Goal: Task Accomplishment & Management: Complete application form

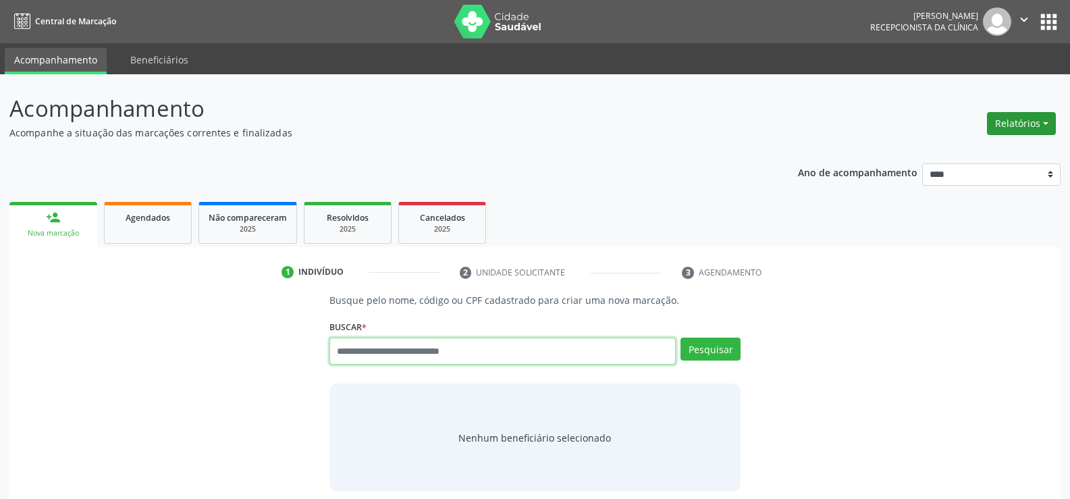
click at [1037, 117] on button "Relatórios" at bounding box center [1021, 123] width 69 height 23
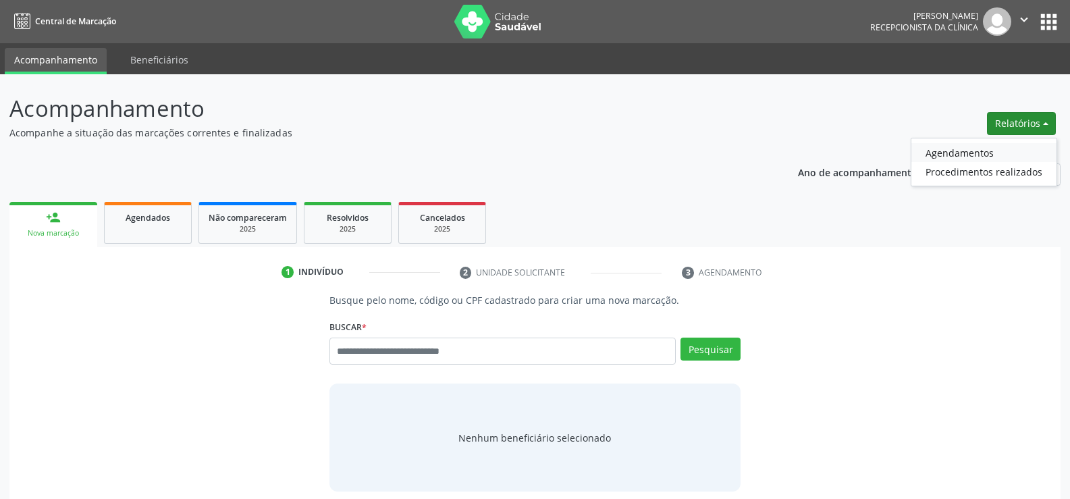
click at [965, 146] on link "Agendamentos" at bounding box center [983, 152] width 145 height 19
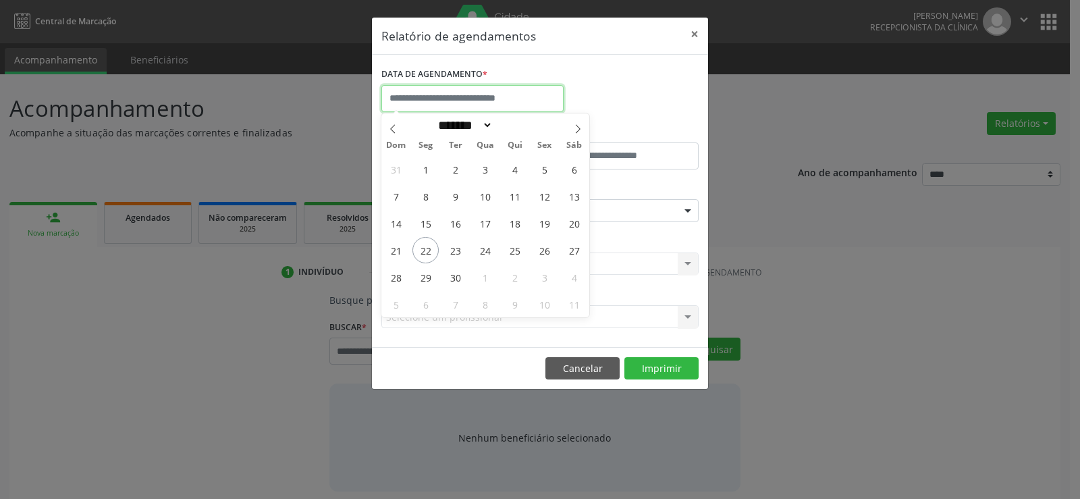
click at [471, 96] on input "text" at bounding box center [472, 98] width 182 height 27
click at [453, 250] on span "23" at bounding box center [455, 250] width 26 height 26
type input "**********"
click at [453, 250] on span "23" at bounding box center [455, 250] width 26 height 26
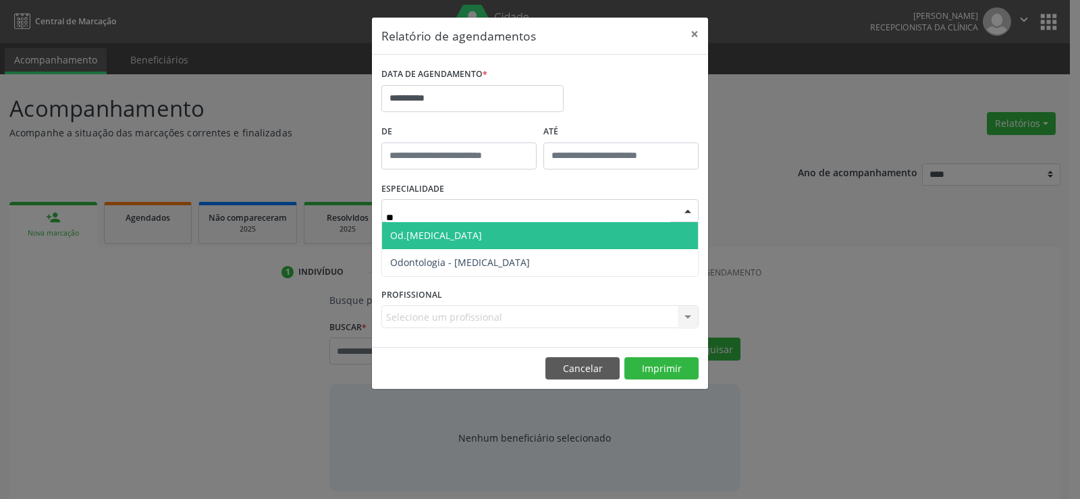
type input "***"
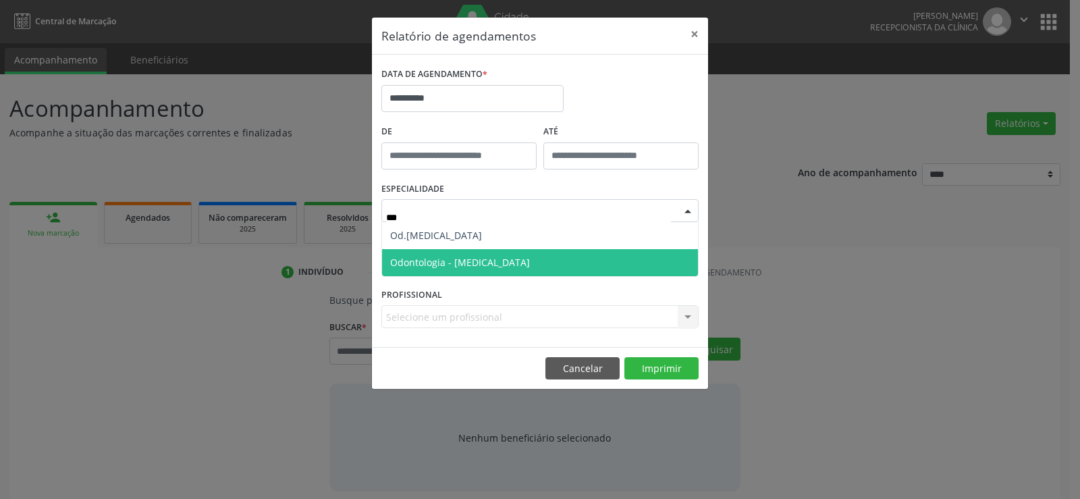
click at [470, 259] on span "Odontologia - [MEDICAL_DATA]" at bounding box center [460, 262] width 140 height 13
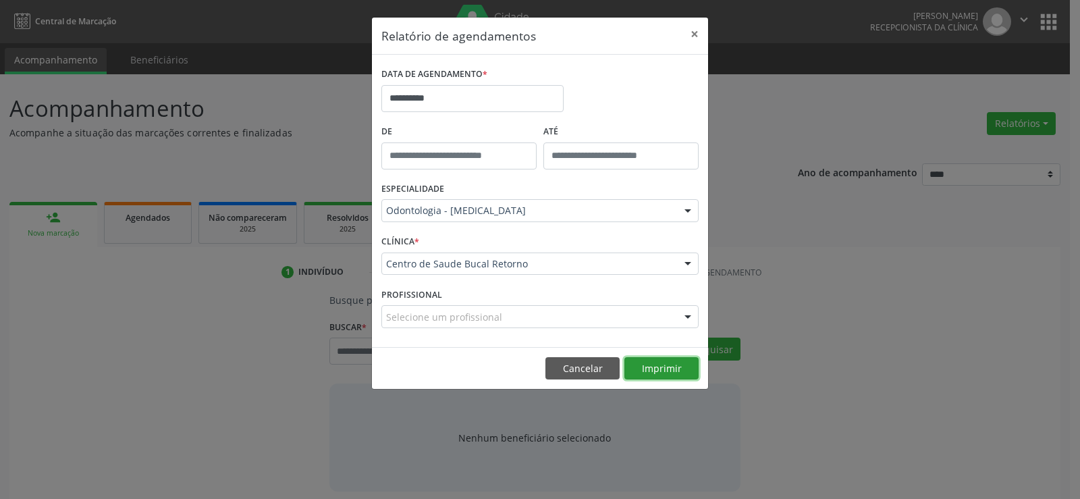
click at [648, 375] on button "Imprimir" at bounding box center [661, 368] width 74 height 23
click at [564, 369] on button "Cancelar" at bounding box center [582, 368] width 74 height 23
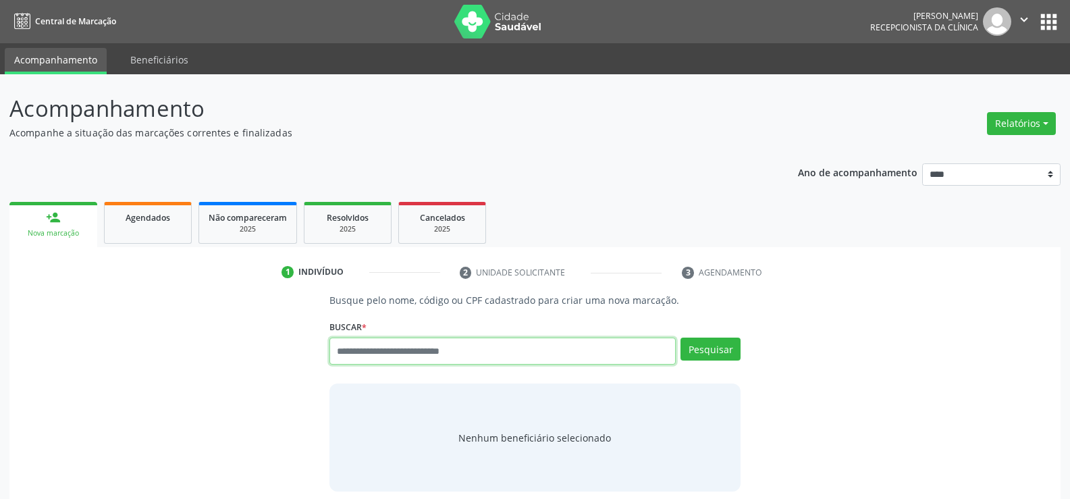
click at [429, 358] on input "text" at bounding box center [502, 351] width 346 height 27
type input "**********"
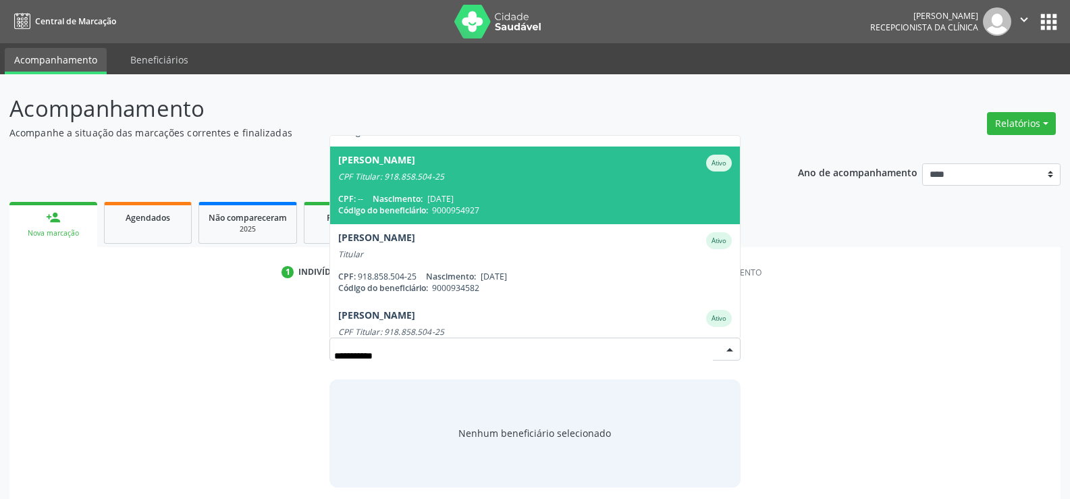
scroll to position [109, 0]
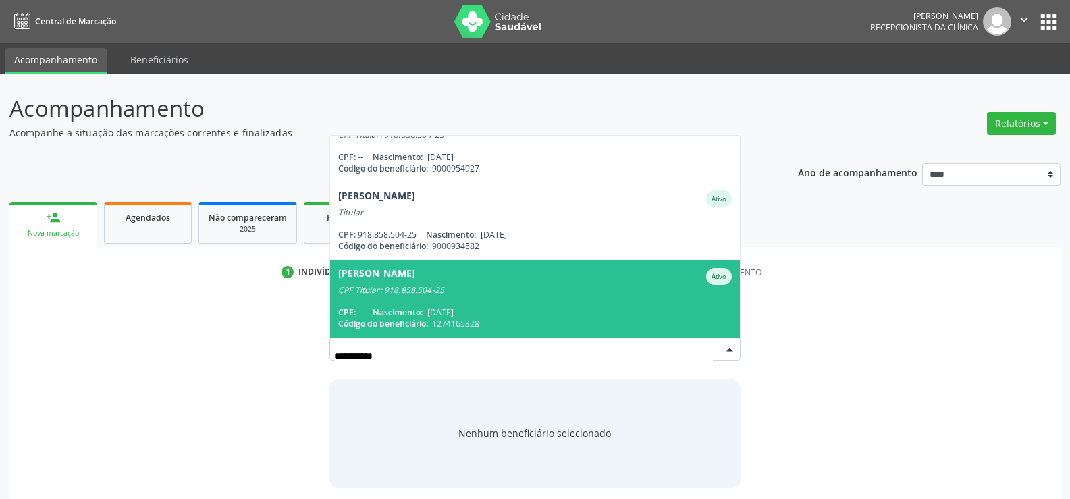
click at [405, 292] on div "CPF Titular: 918.858.504-25" at bounding box center [535, 290] width 394 height 11
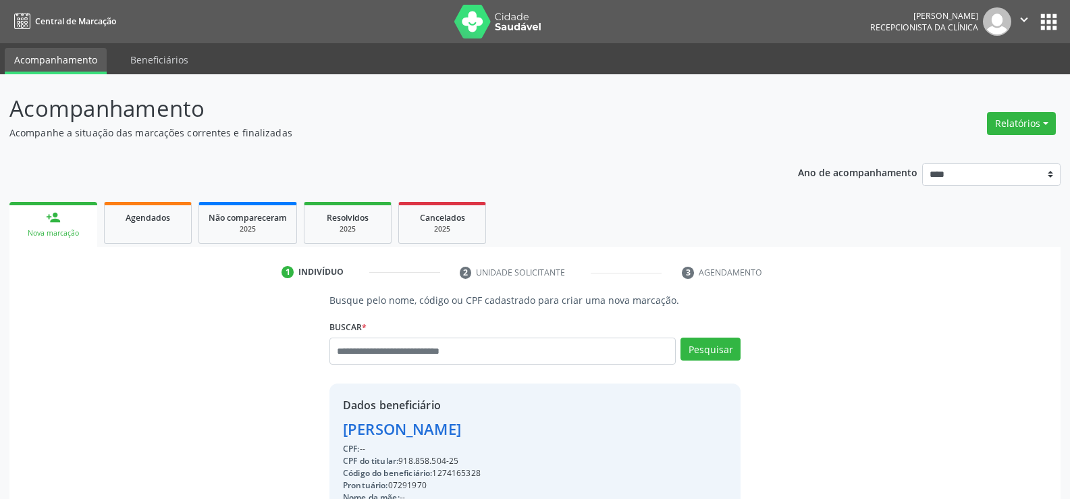
drag, startPoint x: 344, startPoint y: 425, endPoint x: 554, endPoint y: 426, distance: 209.9
click at [554, 426] on div "Leonardo Santino de Oliveira" at bounding box center [496, 429] width 306 height 22
copy div "Leonardo Santino de Oliveira"
click at [153, 227] on link "Agendados" at bounding box center [148, 223] width 88 height 42
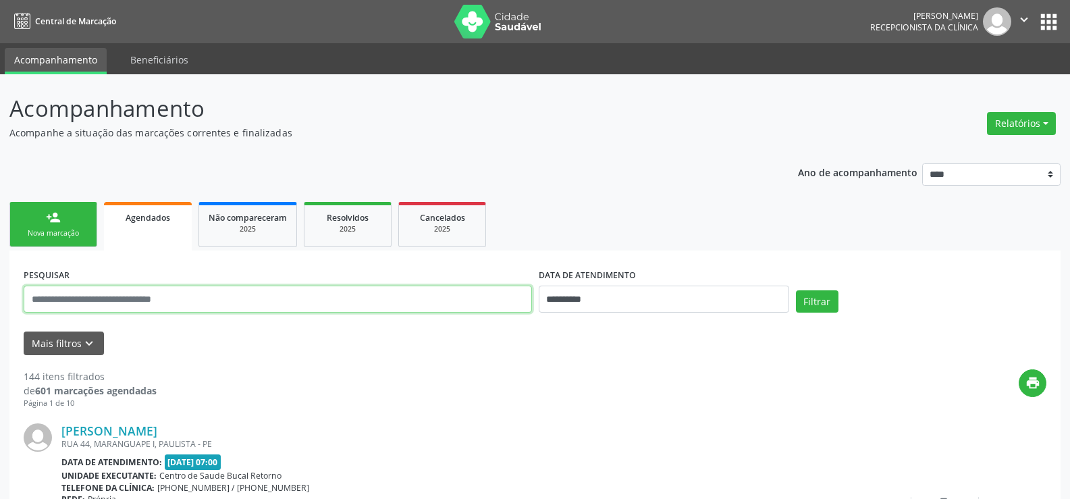
click at [88, 298] on input "text" at bounding box center [278, 299] width 508 height 27
paste input "**********"
type input "**********"
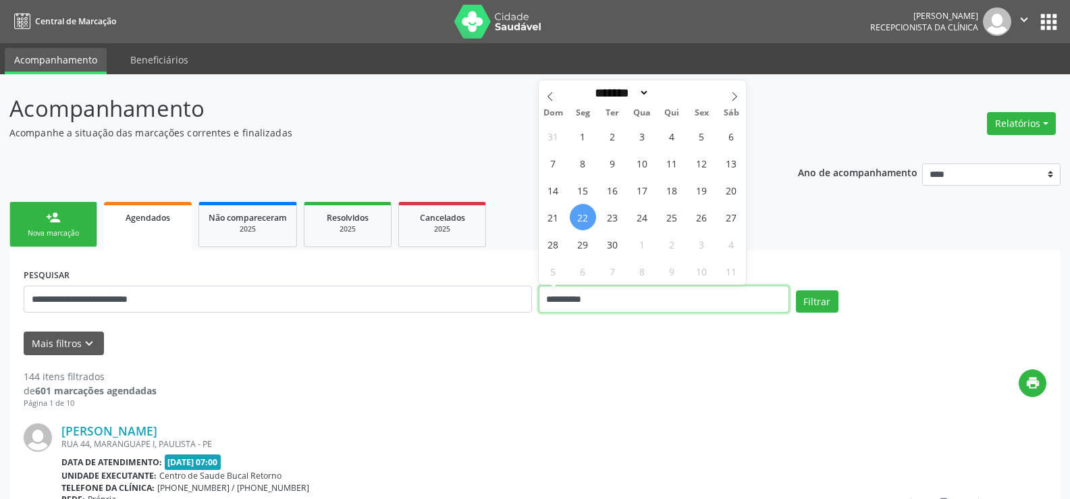
drag, startPoint x: 616, startPoint y: 296, endPoint x: 528, endPoint y: 320, distance: 91.7
click at [528, 320] on div "**********" at bounding box center [534, 293] width 1029 height 57
click at [796, 290] on button "Filtrar" at bounding box center [817, 301] width 43 height 23
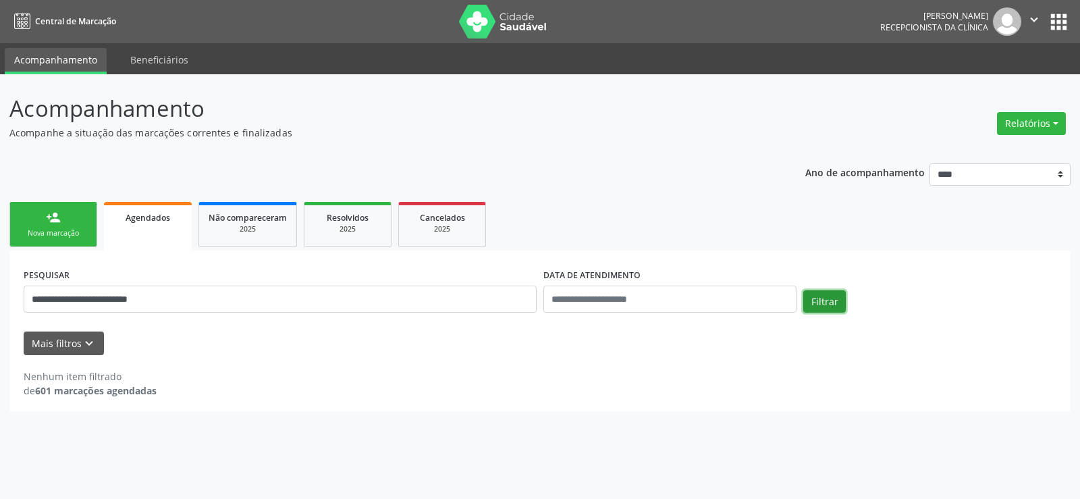
click at [833, 301] on button "Filtrar" at bounding box center [824, 301] width 43 height 23
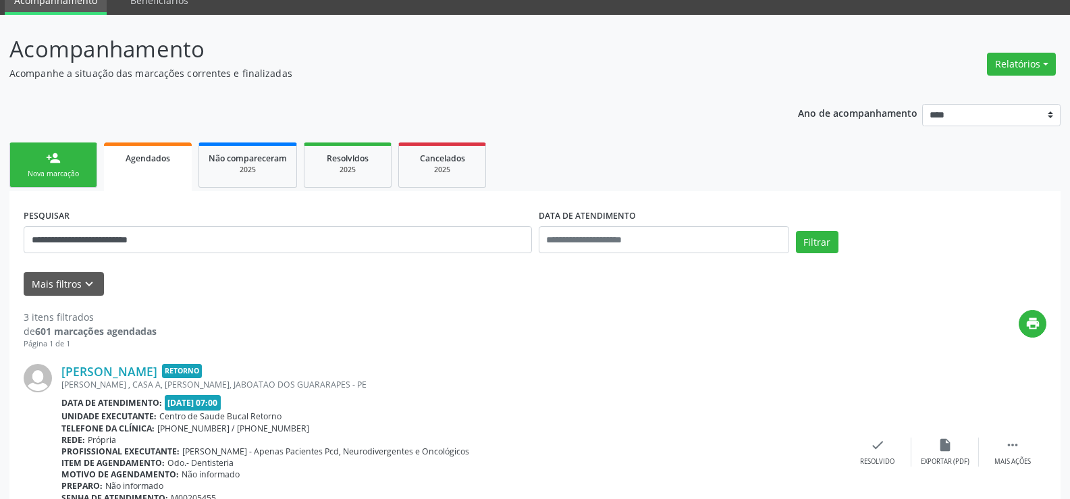
scroll to position [0, 0]
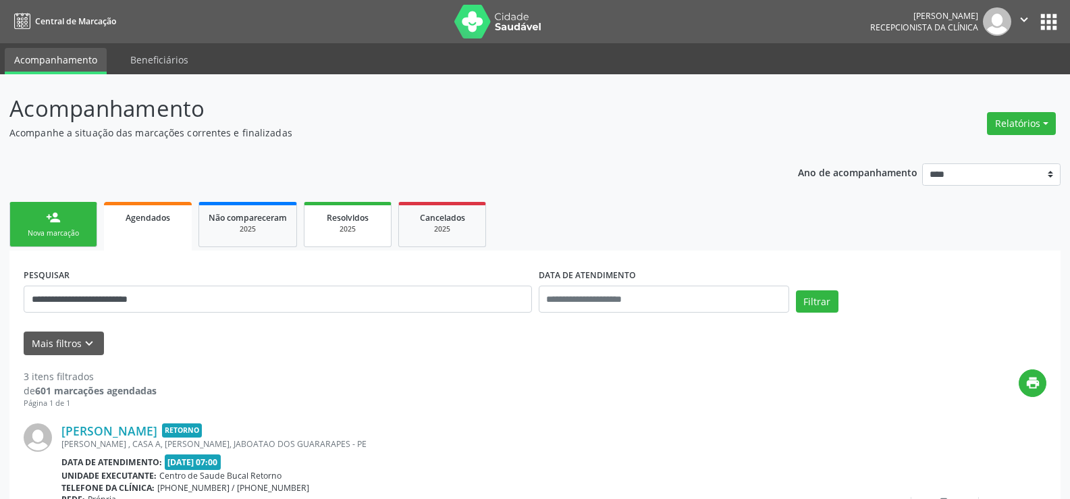
click at [345, 223] on span "Resolvidos" at bounding box center [348, 217] width 42 height 11
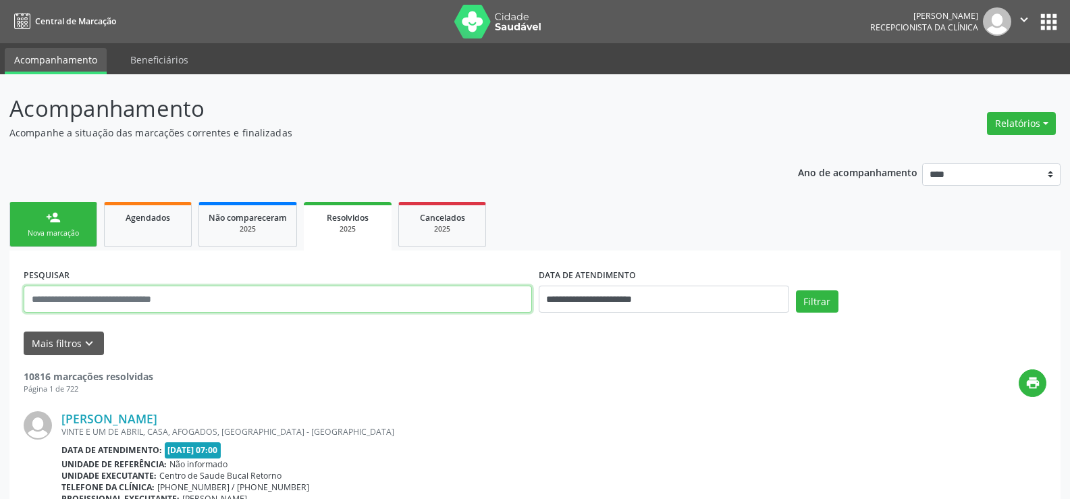
drag, startPoint x: 200, startPoint y: 297, endPoint x: 105, endPoint y: 302, distance: 96.0
click at [105, 302] on input "text" at bounding box center [278, 299] width 508 height 27
paste input "**********"
type input "**********"
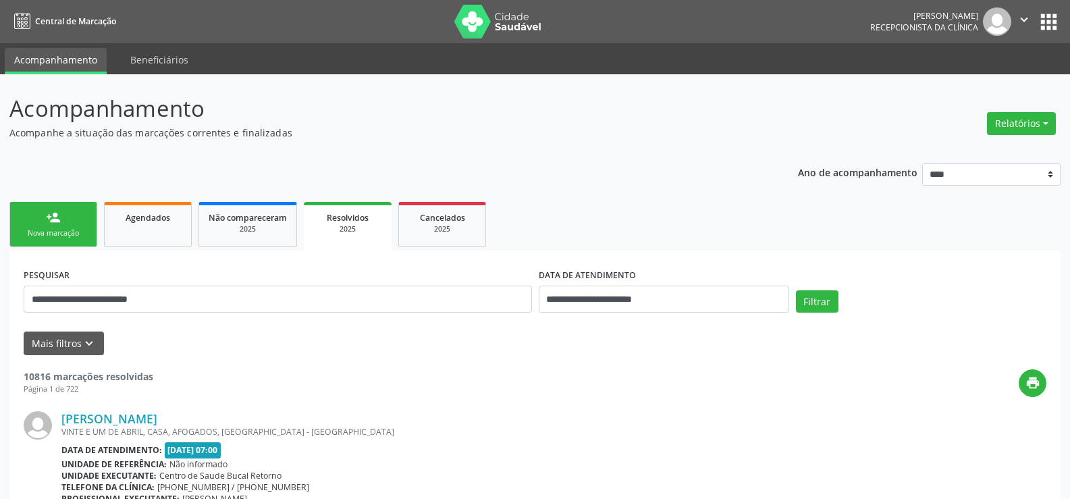
click at [793, 302] on div "Filtrar" at bounding box center [920, 306] width 257 height 32
click at [804, 300] on button "Filtrar" at bounding box center [817, 301] width 43 height 23
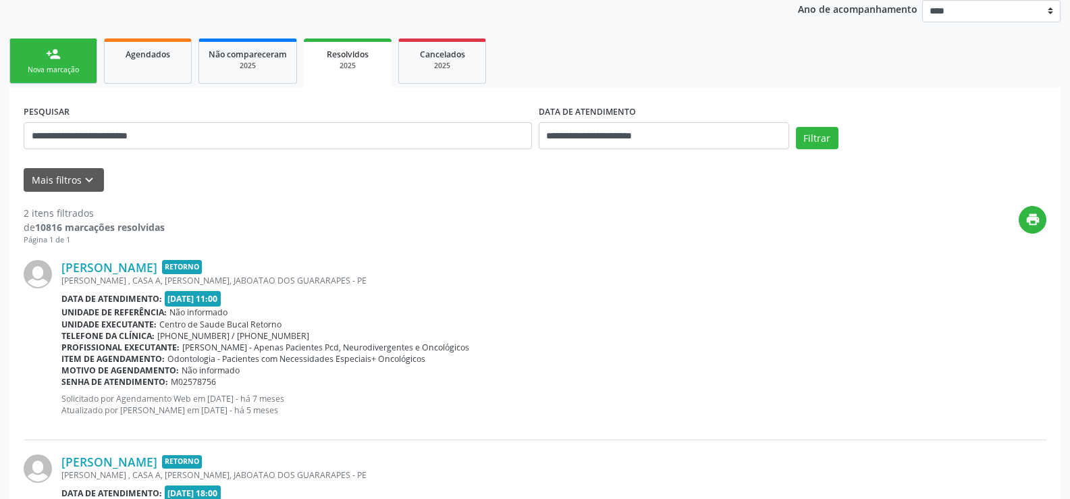
scroll to position [119, 0]
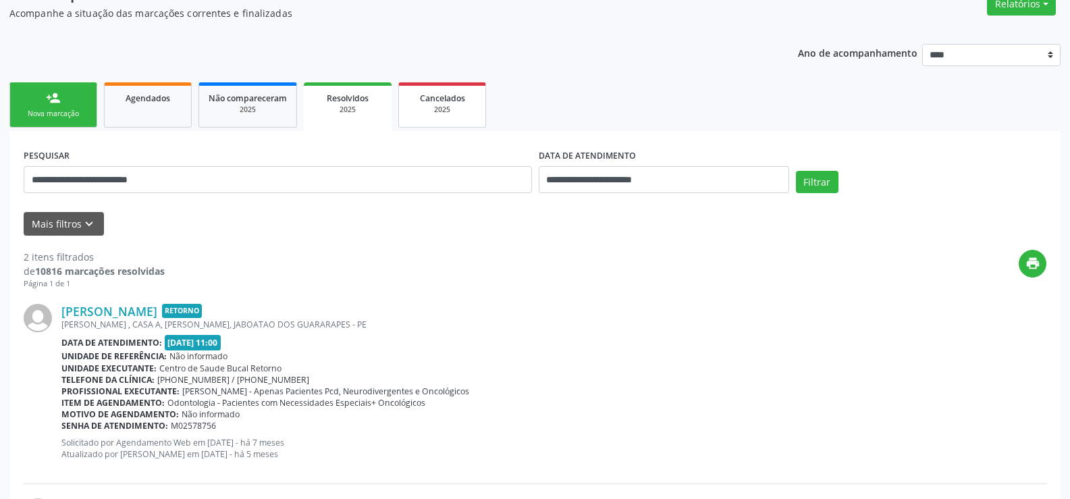
click at [449, 109] on div "2025" at bounding box center [442, 110] width 68 height 10
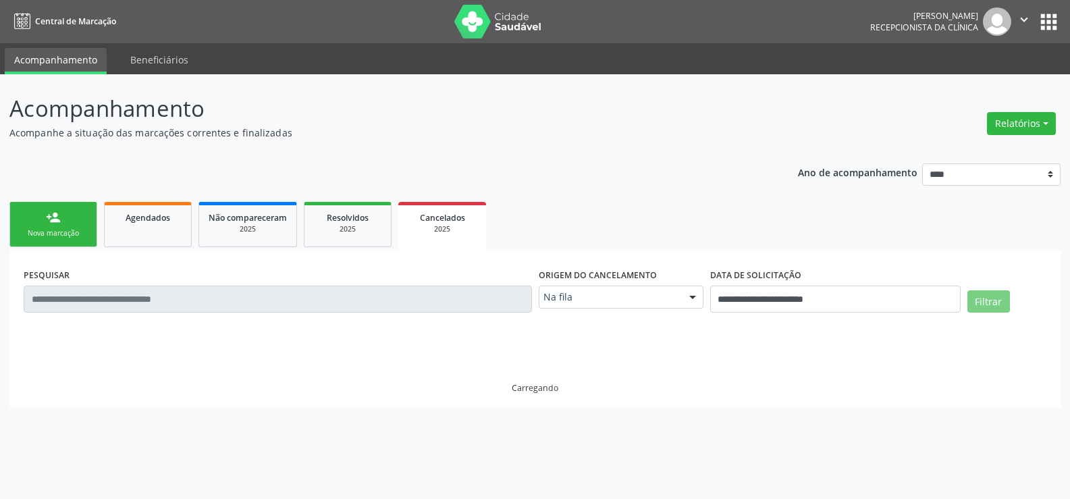
scroll to position [0, 0]
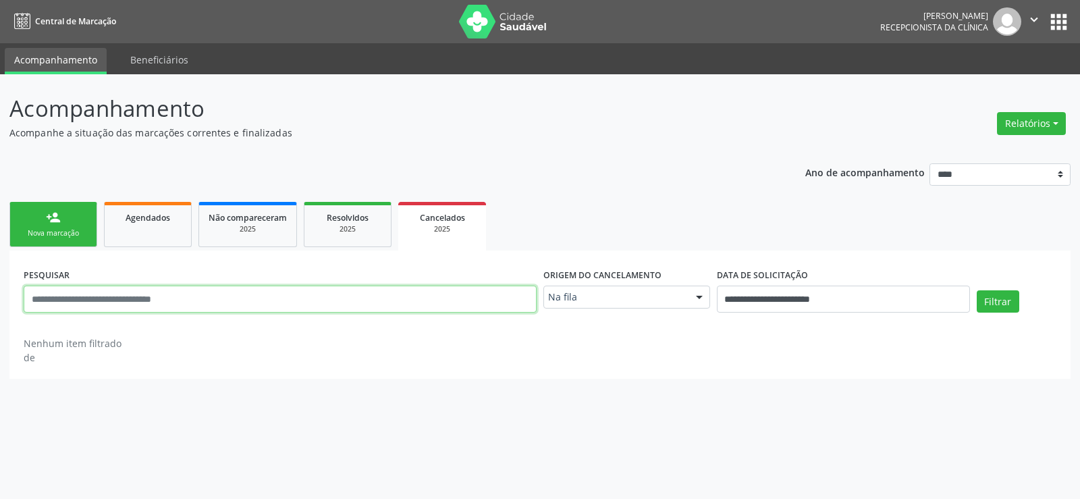
click at [121, 295] on input "text" at bounding box center [280, 299] width 513 height 27
paste input "**********"
type input "**********"
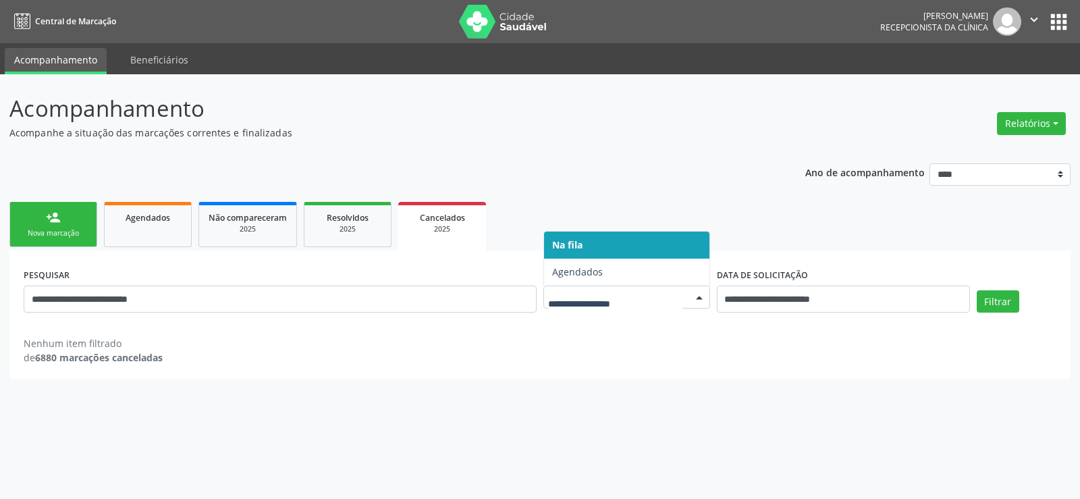
click at [680, 304] on div at bounding box center [626, 297] width 167 height 23
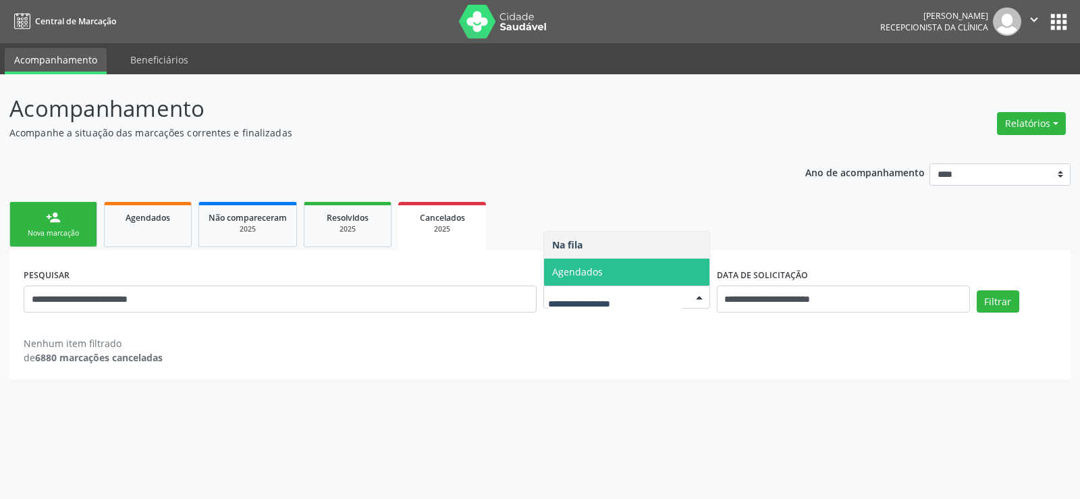
click at [588, 268] on span "Agendados" at bounding box center [577, 271] width 51 height 13
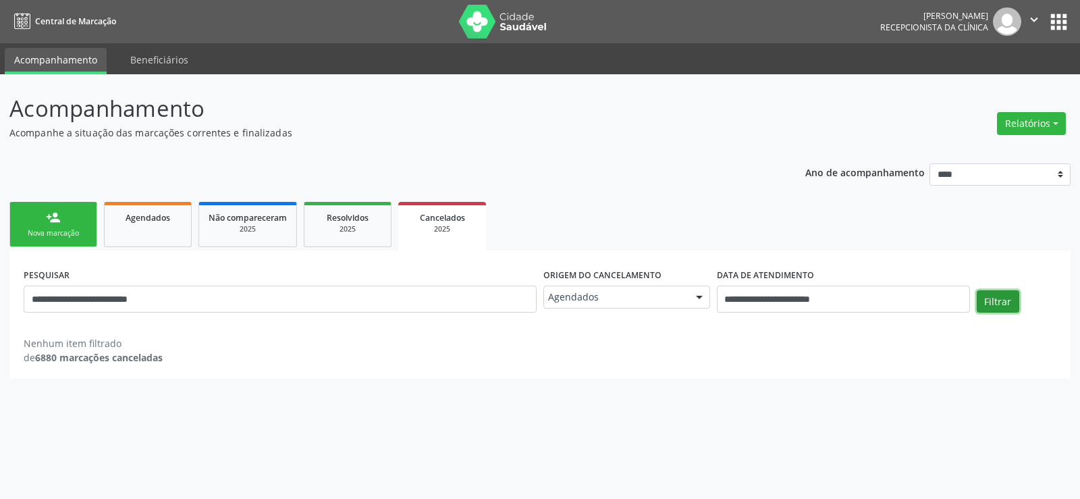
click at [994, 299] on button "Filtrar" at bounding box center [998, 301] width 43 height 23
click at [1001, 296] on button "Filtrar" at bounding box center [998, 301] width 43 height 23
click at [1000, 298] on button "Filtrar" at bounding box center [998, 301] width 43 height 23
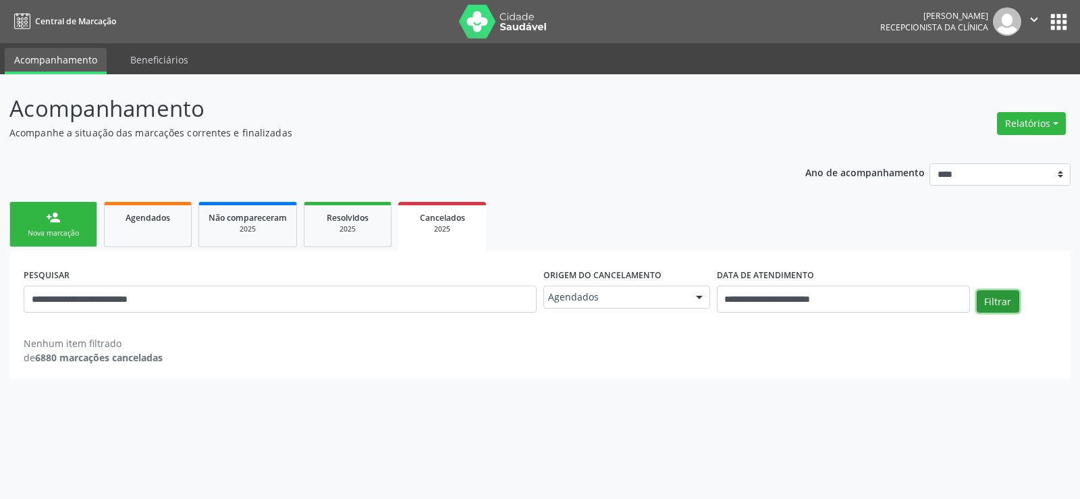
click at [994, 299] on button "Filtrar" at bounding box center [998, 301] width 43 height 23
click at [984, 296] on button "Filtrar" at bounding box center [998, 301] width 43 height 23
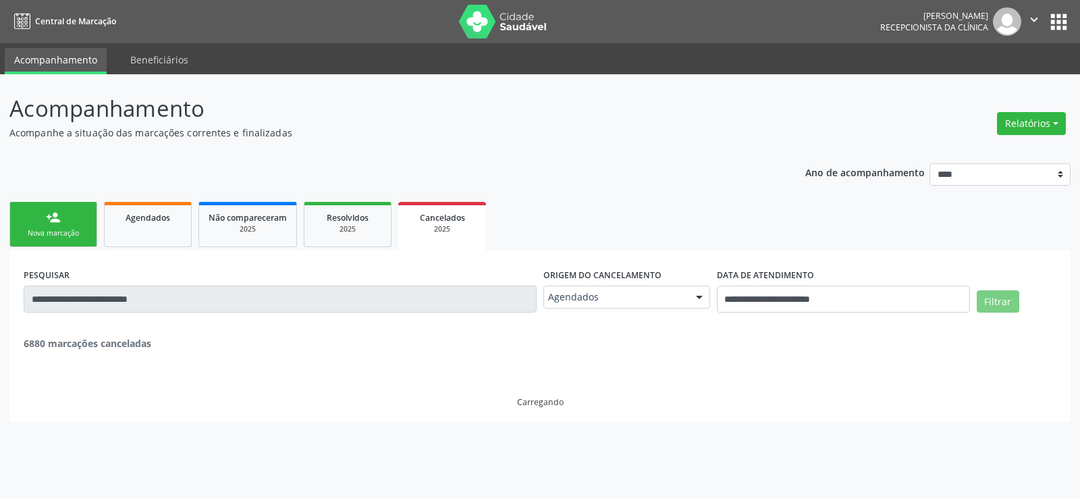
click at [984, 296] on button "Filtrar" at bounding box center [998, 301] width 43 height 23
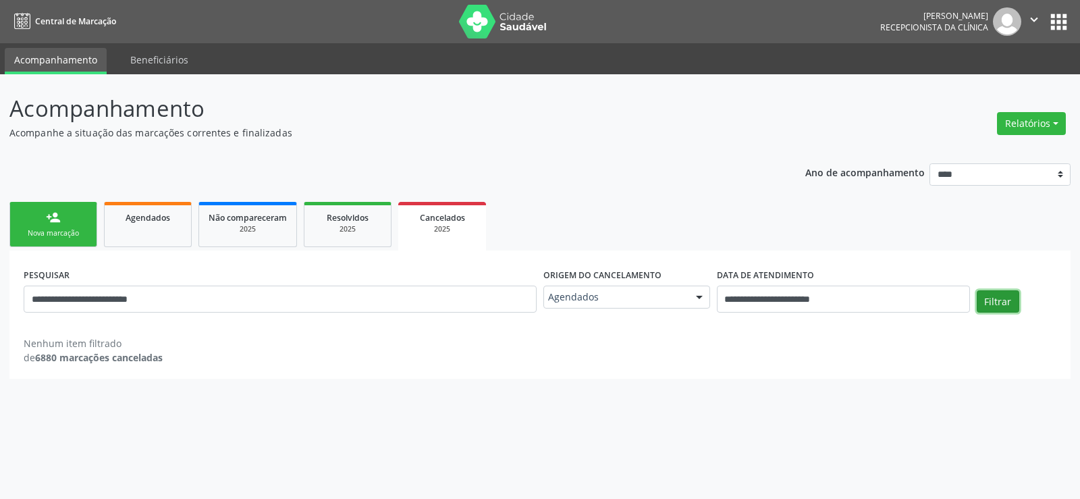
click at [1000, 306] on button "Filtrar" at bounding box center [998, 301] width 43 height 23
click at [1008, 303] on button "Filtrar" at bounding box center [998, 301] width 43 height 23
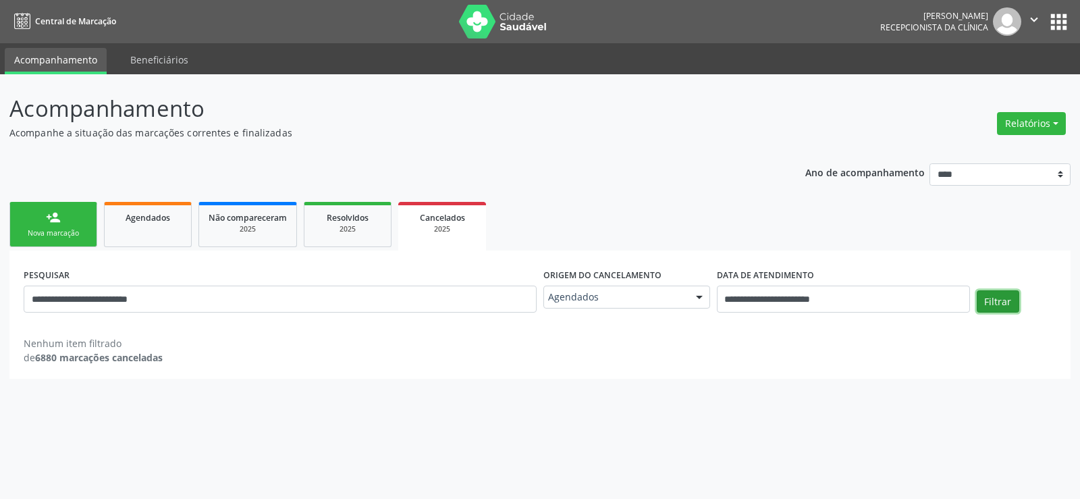
click at [1008, 303] on button "Filtrar" at bounding box center [998, 301] width 43 height 23
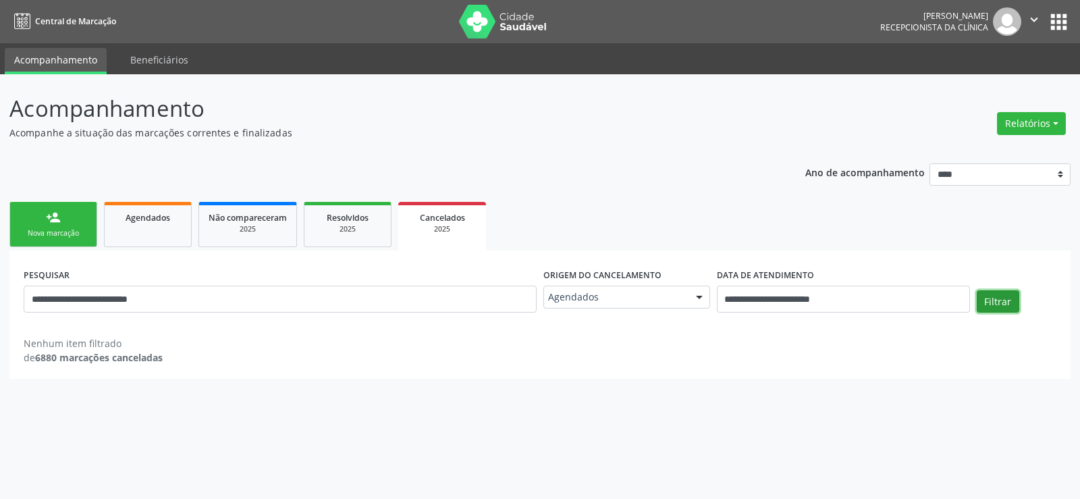
click at [1008, 303] on button "Filtrar" at bounding box center [998, 301] width 43 height 23
click at [358, 234] on div "2025" at bounding box center [348, 229] width 68 height 10
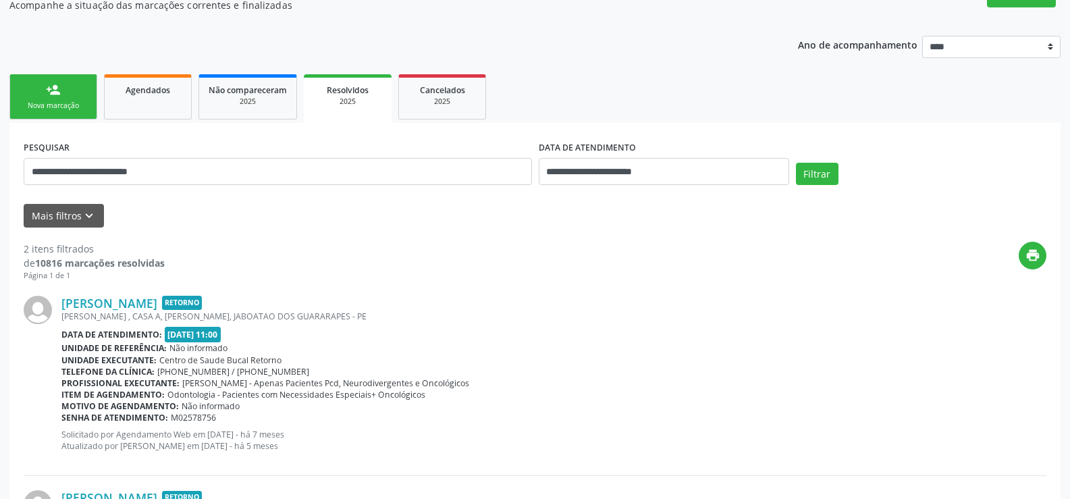
scroll to position [119, 0]
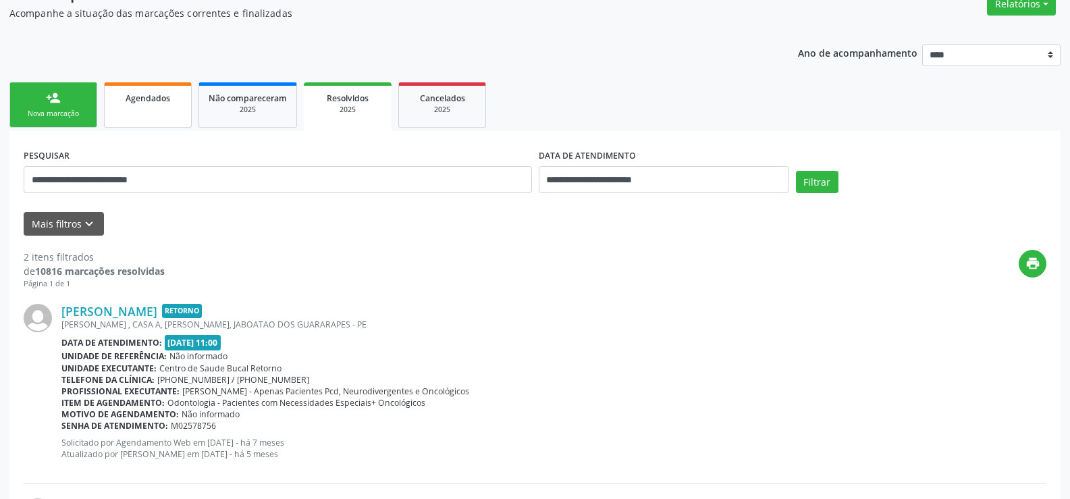
click at [178, 107] on link "Agendados" at bounding box center [148, 104] width 88 height 45
select select "*"
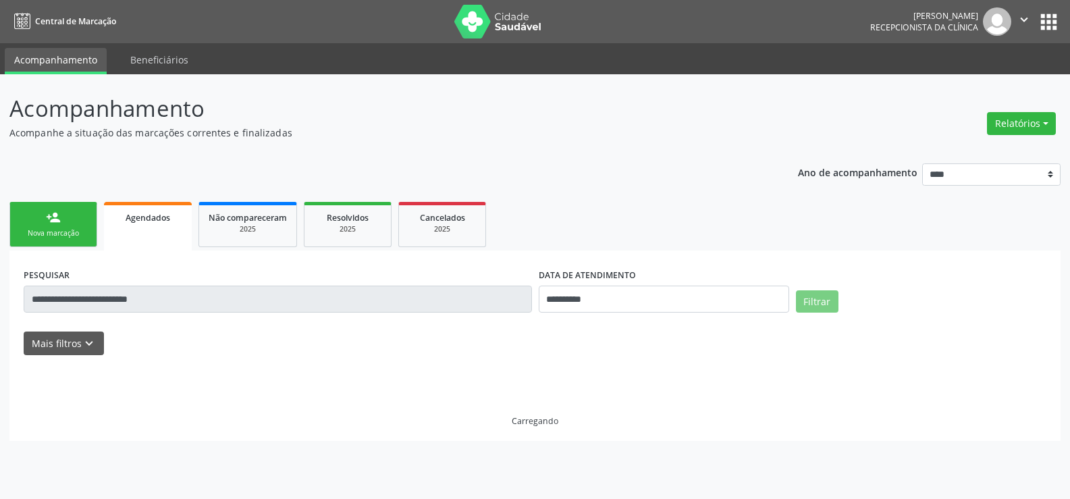
scroll to position [0, 0]
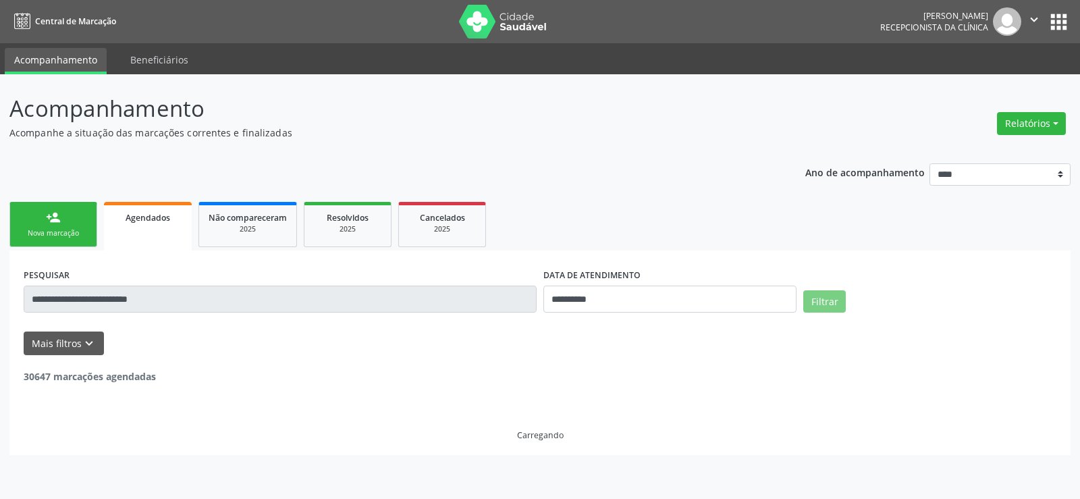
click at [200, 300] on input "**********" at bounding box center [280, 299] width 513 height 27
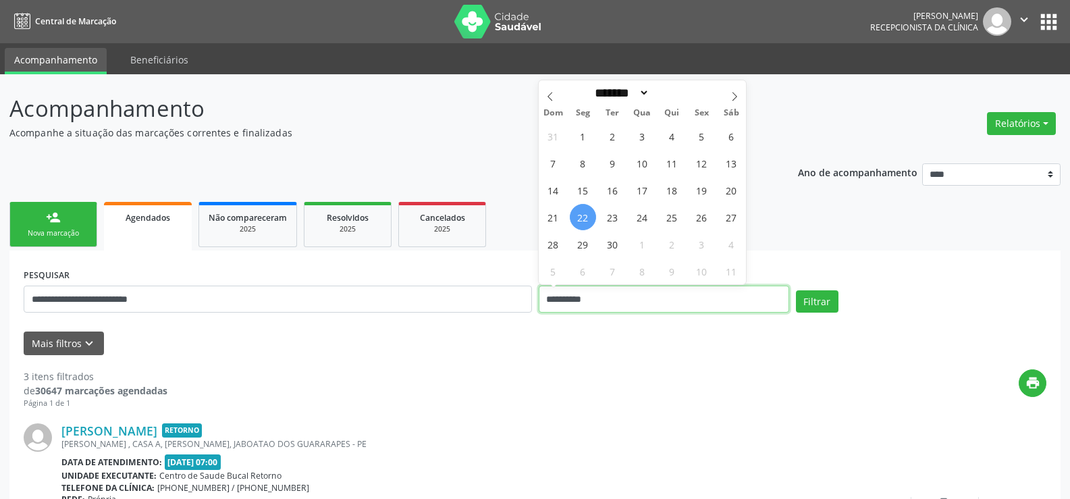
drag, startPoint x: 591, startPoint y: 301, endPoint x: 504, endPoint y: 302, distance: 87.8
click at [504, 302] on div "**********" at bounding box center [534, 293] width 1029 height 57
click at [796, 290] on button "Filtrar" at bounding box center [817, 301] width 43 height 23
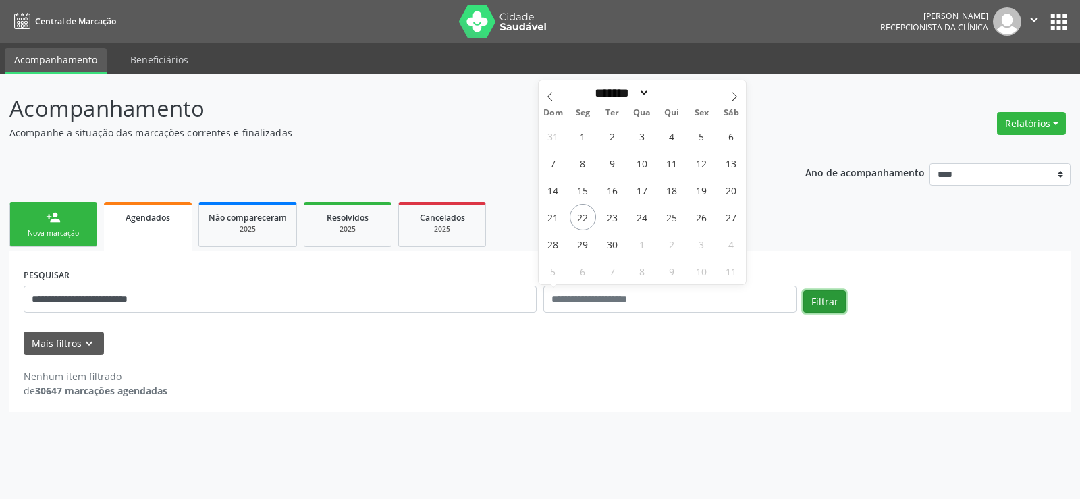
click at [826, 292] on button "Filtrar" at bounding box center [824, 301] width 43 height 23
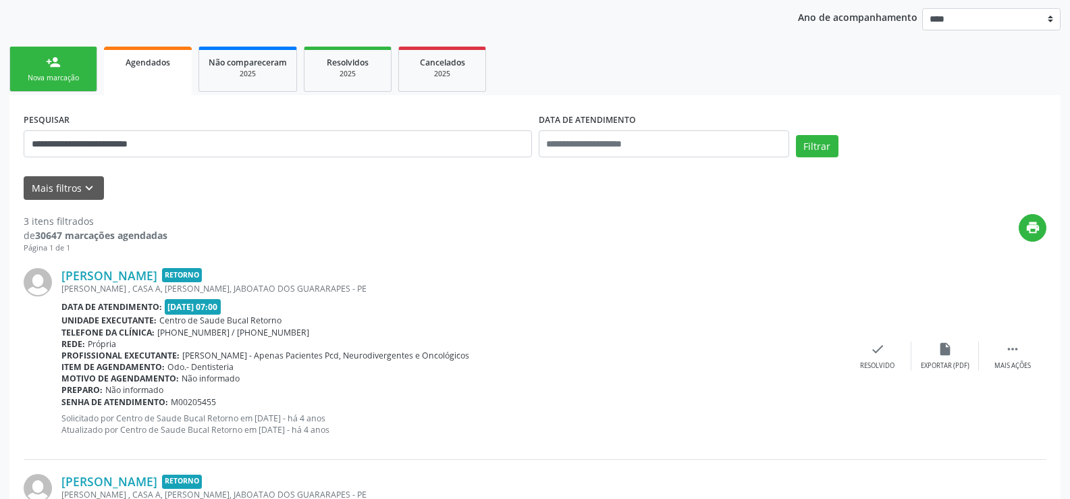
scroll to position [146, 0]
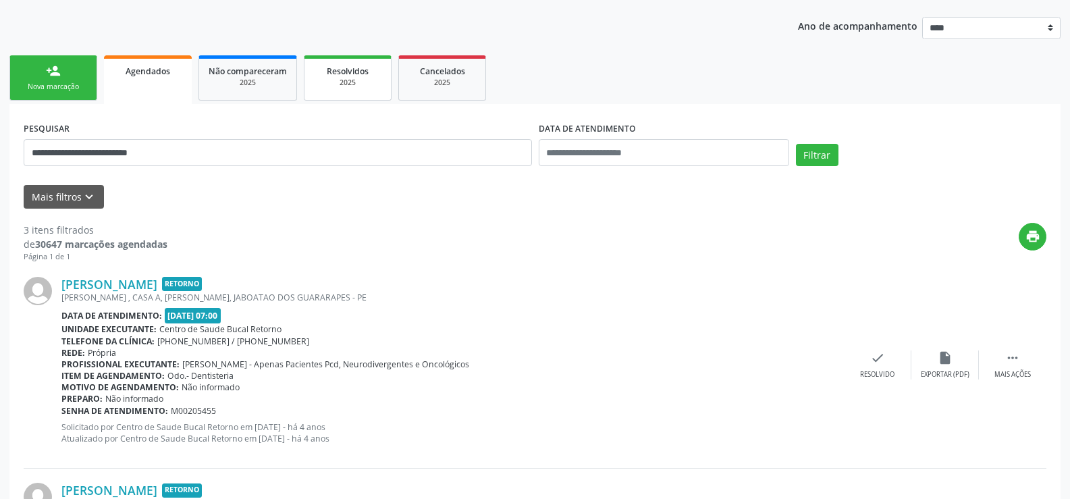
click at [324, 78] on div "2025" at bounding box center [348, 83] width 68 height 10
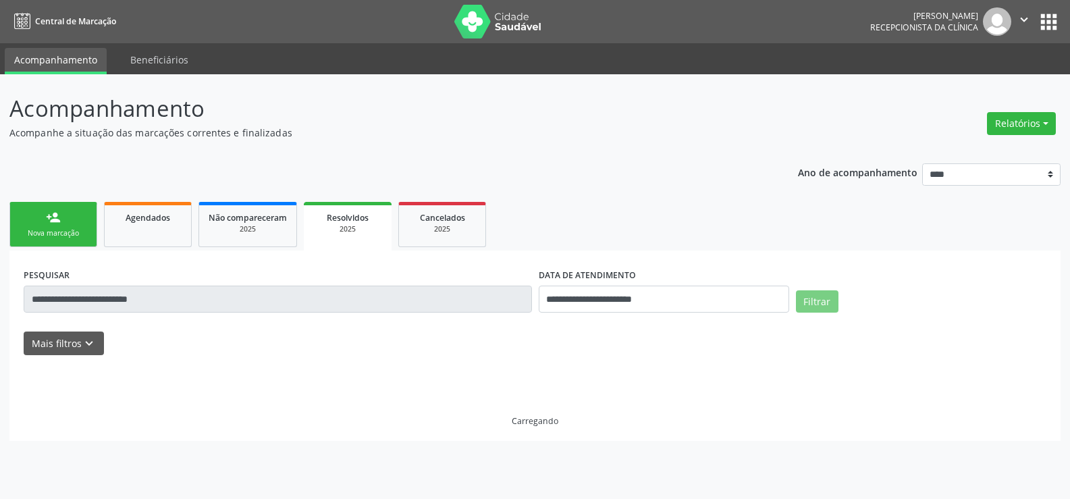
scroll to position [0, 0]
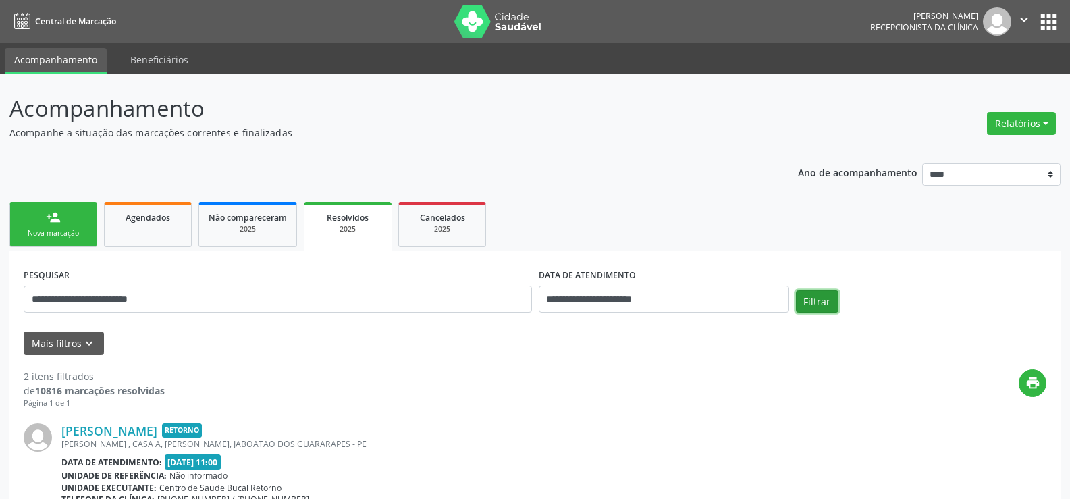
click at [832, 305] on button "Filtrar" at bounding box center [817, 301] width 43 height 23
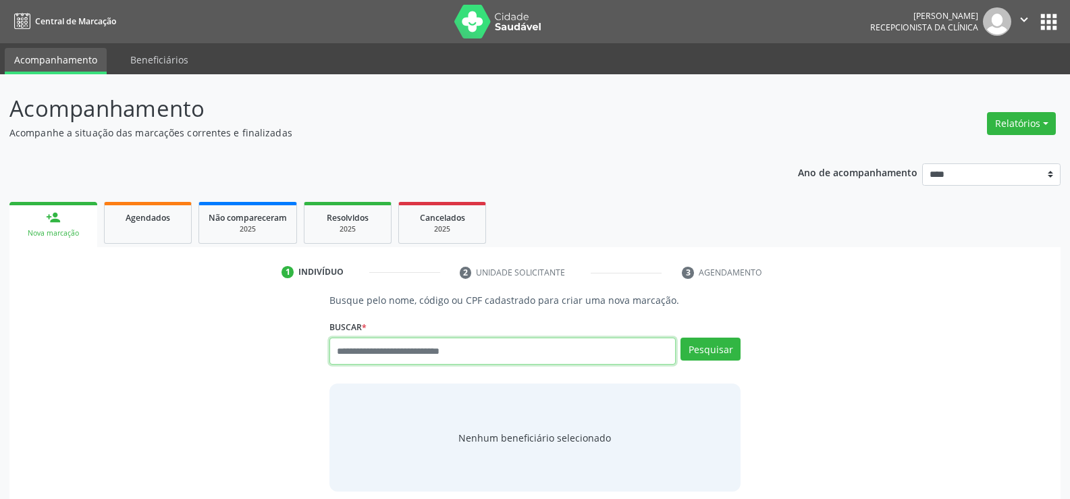
click at [351, 350] on input "text" at bounding box center [502, 351] width 346 height 27
type input "**********"
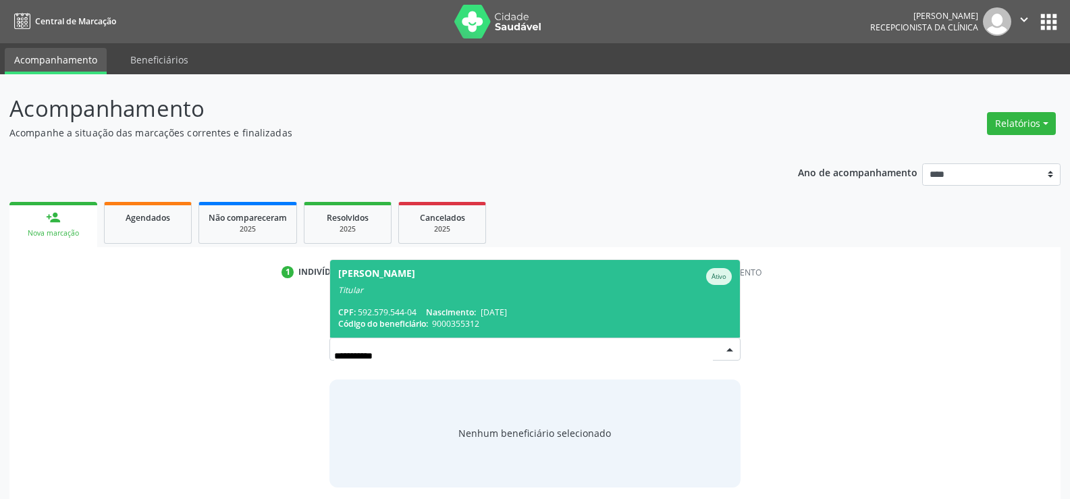
click at [378, 311] on div "CPF: 592.579.544-04 Nascimento: 12/12/1967" at bounding box center [535, 311] width 394 height 11
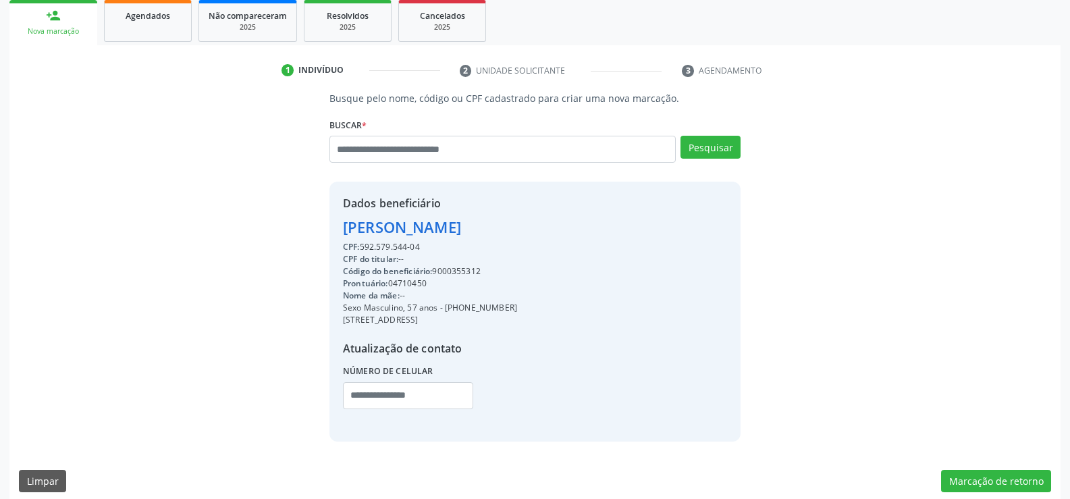
scroll to position [214, 0]
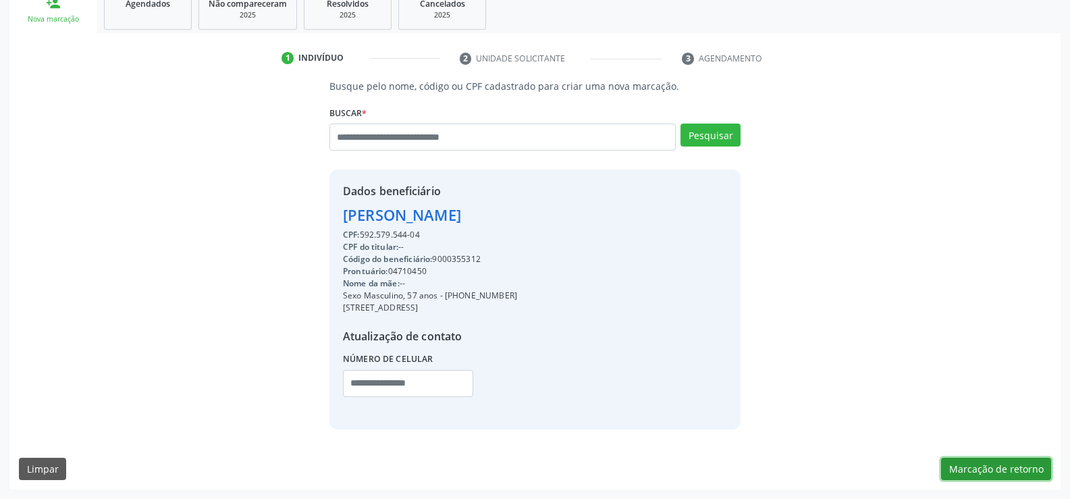
click at [977, 460] on button "Marcação de retorno" at bounding box center [996, 469] width 110 height 23
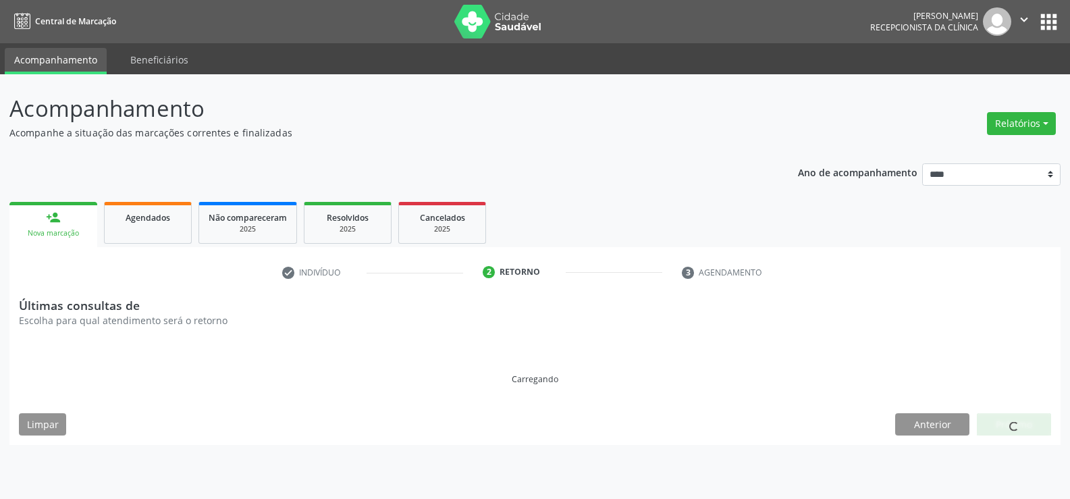
scroll to position [0, 0]
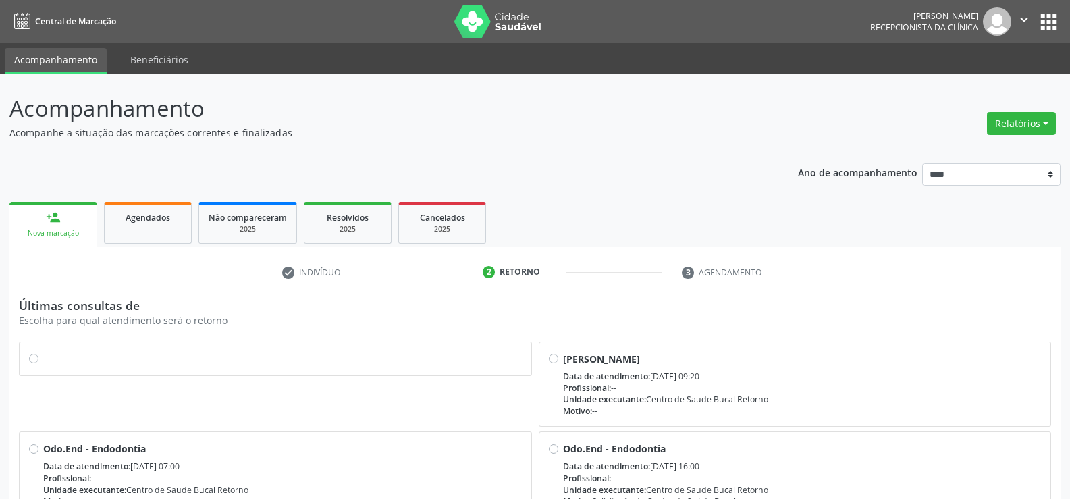
click at [43, 352] on label at bounding box center [282, 352] width 479 height 0
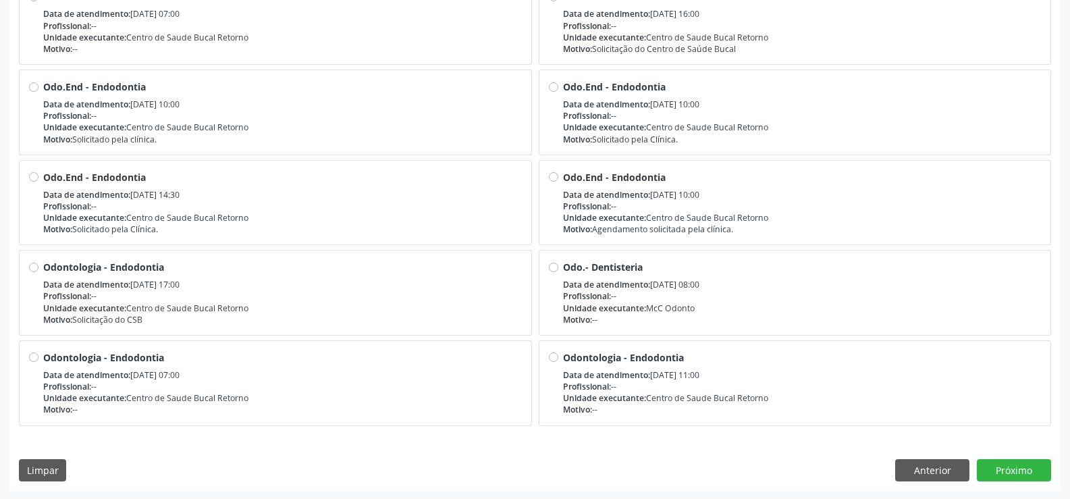
scroll to position [454, 0]
click at [1005, 473] on button "Próximo" at bounding box center [1014, 469] width 74 height 23
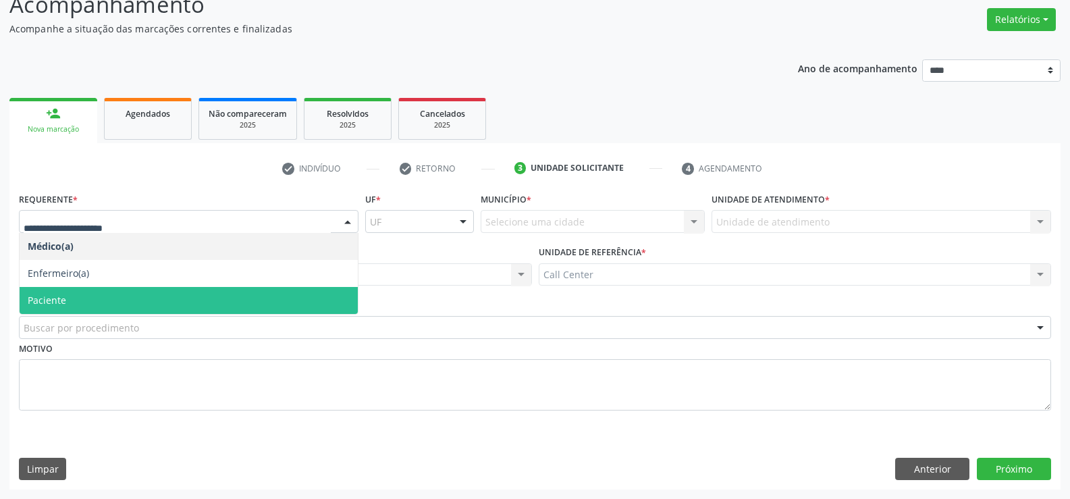
click at [47, 296] on span "Paciente" at bounding box center [47, 300] width 38 height 13
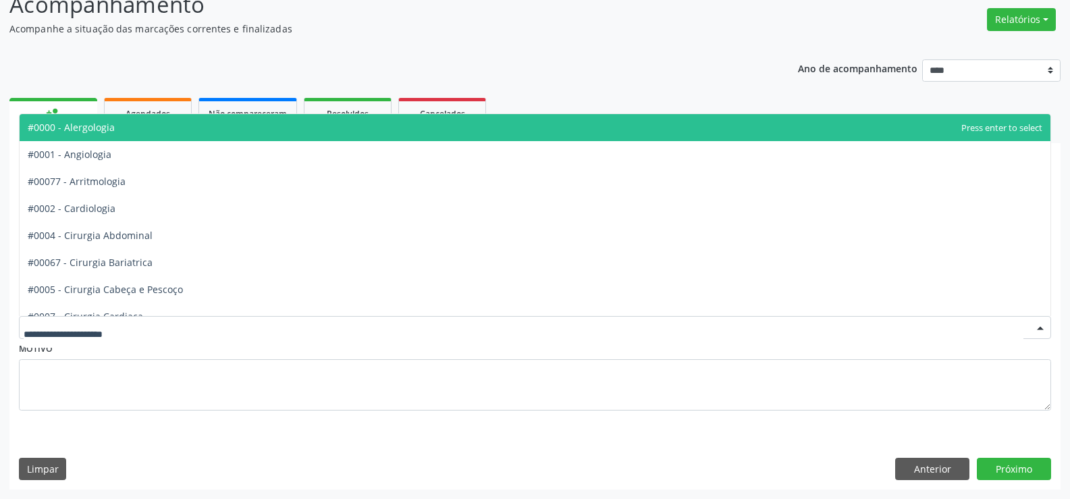
type input "*"
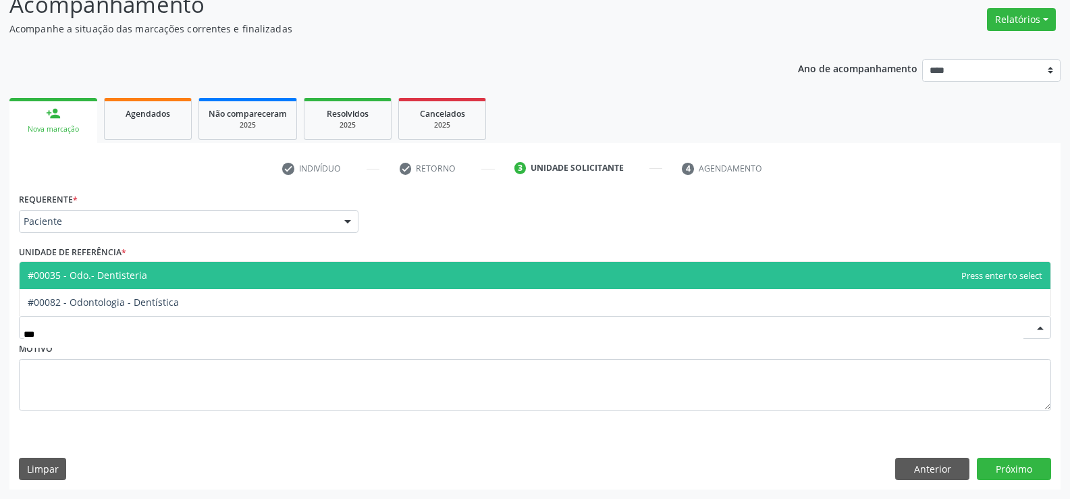
type input "****"
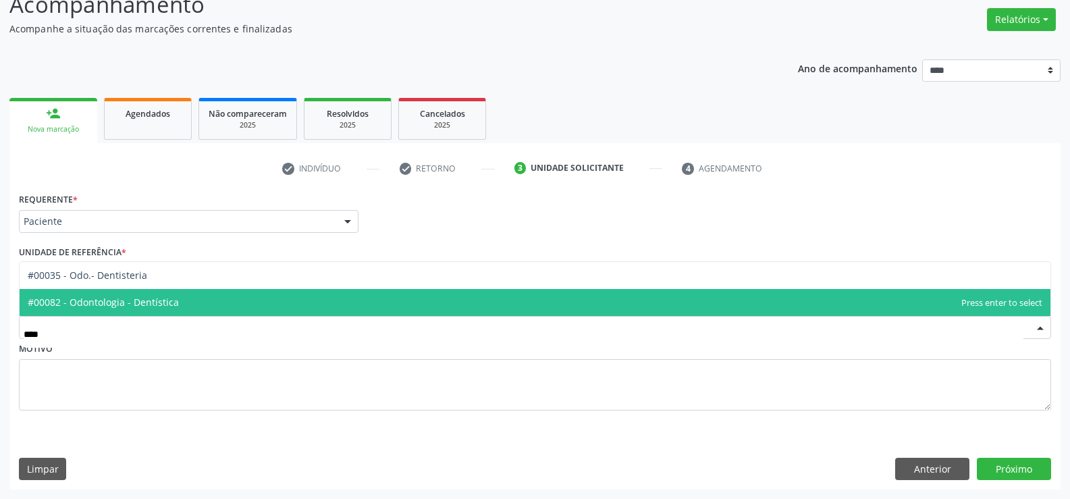
click at [76, 311] on span "#00082 - Odontologia - Dentística" at bounding box center [535, 302] width 1031 height 27
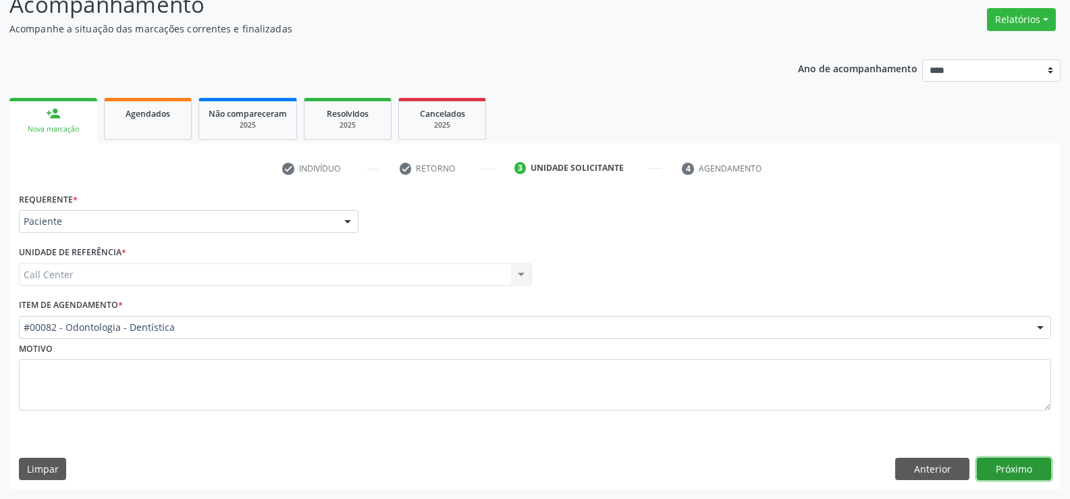
click at [1021, 478] on button "Próximo" at bounding box center [1014, 469] width 74 height 23
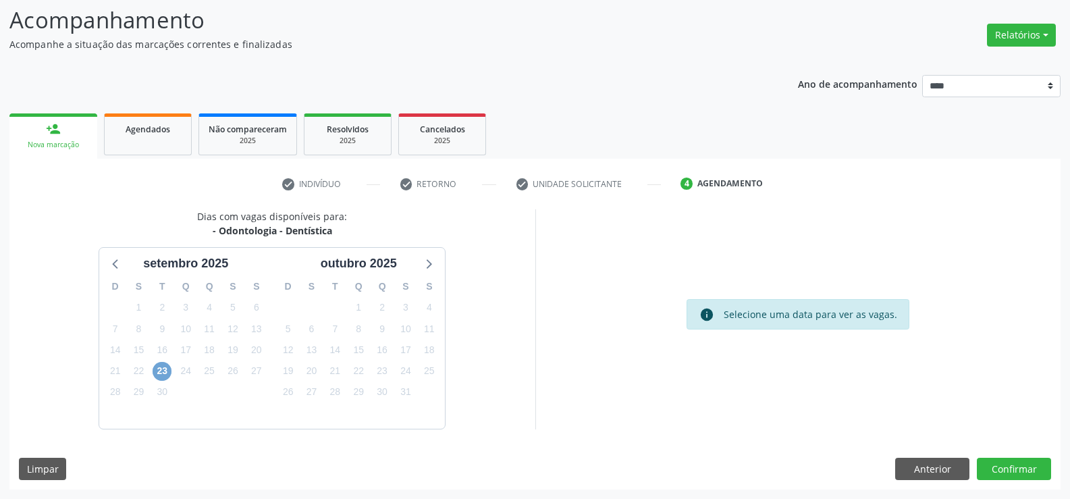
click at [166, 377] on span "23" at bounding box center [162, 371] width 19 height 19
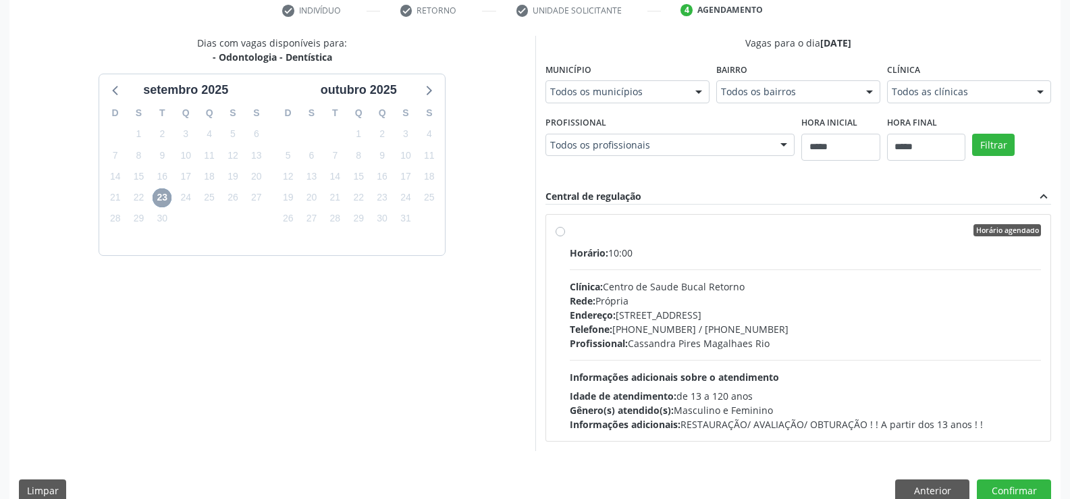
scroll to position [284, 0]
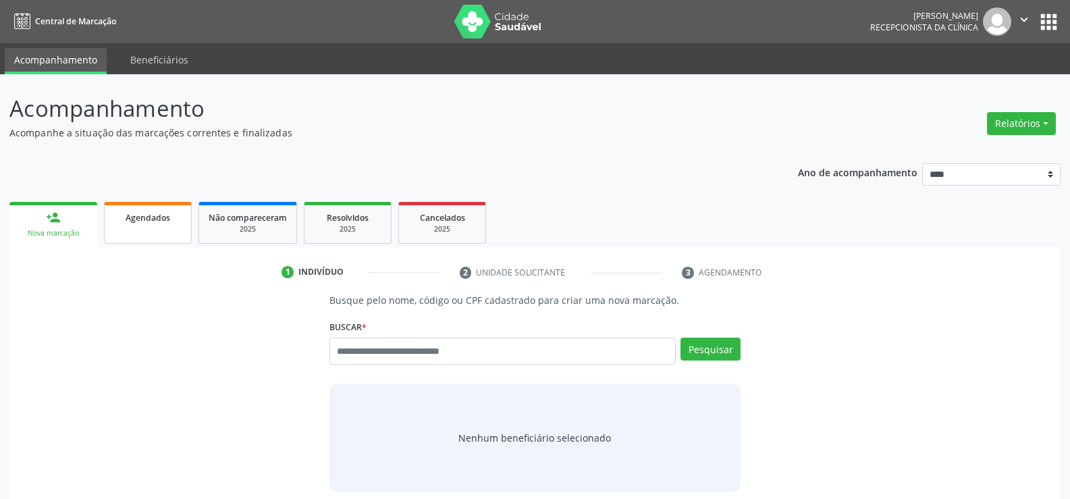
click at [130, 227] on link "Agendados" at bounding box center [148, 223] width 88 height 42
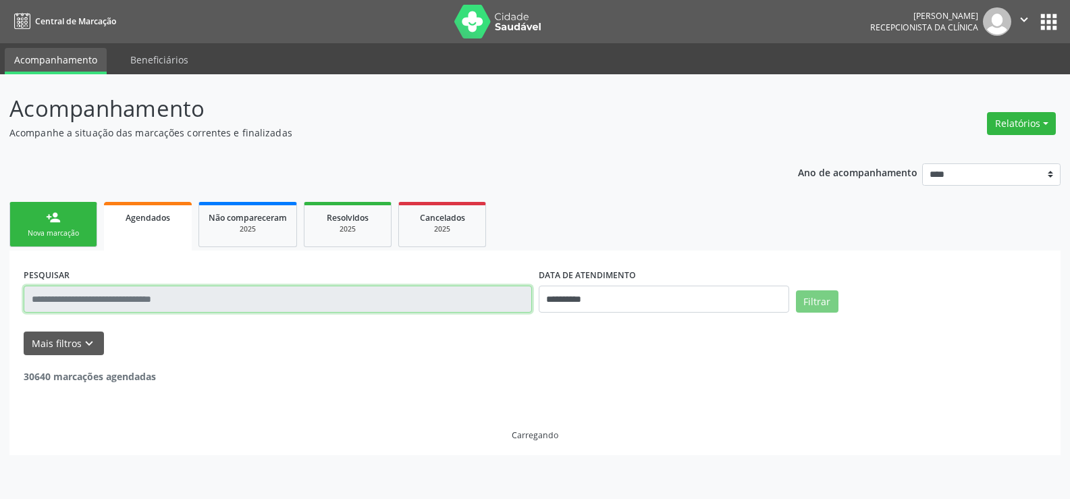
click at [138, 298] on input "text" at bounding box center [278, 299] width 508 height 27
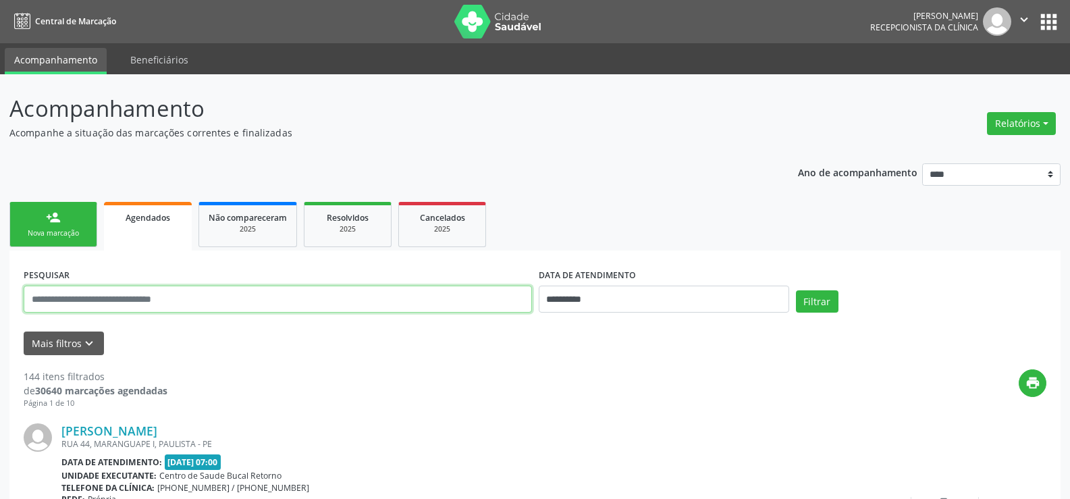
click at [138, 298] on input "text" at bounding box center [278, 299] width 508 height 27
type input "**********"
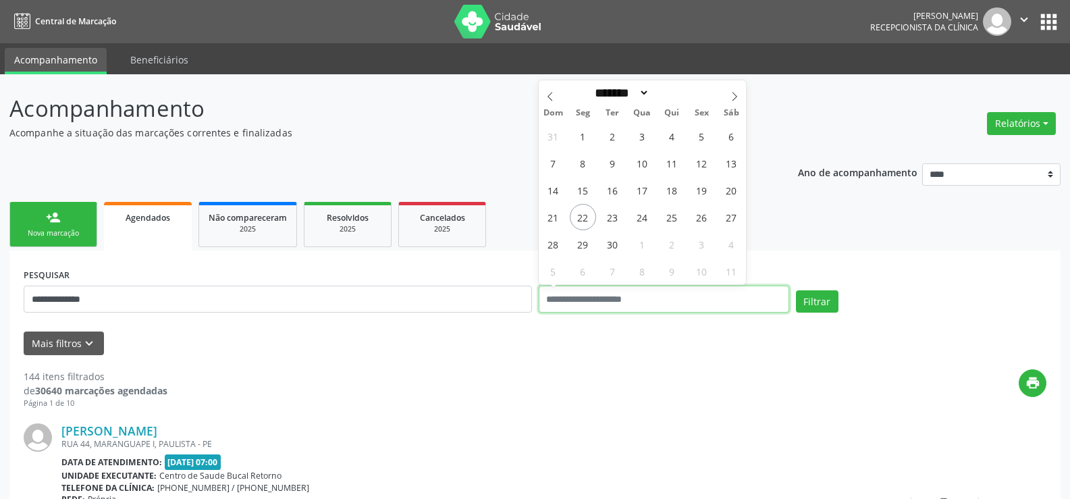
click at [796, 290] on button "Filtrar" at bounding box center [817, 301] width 43 height 23
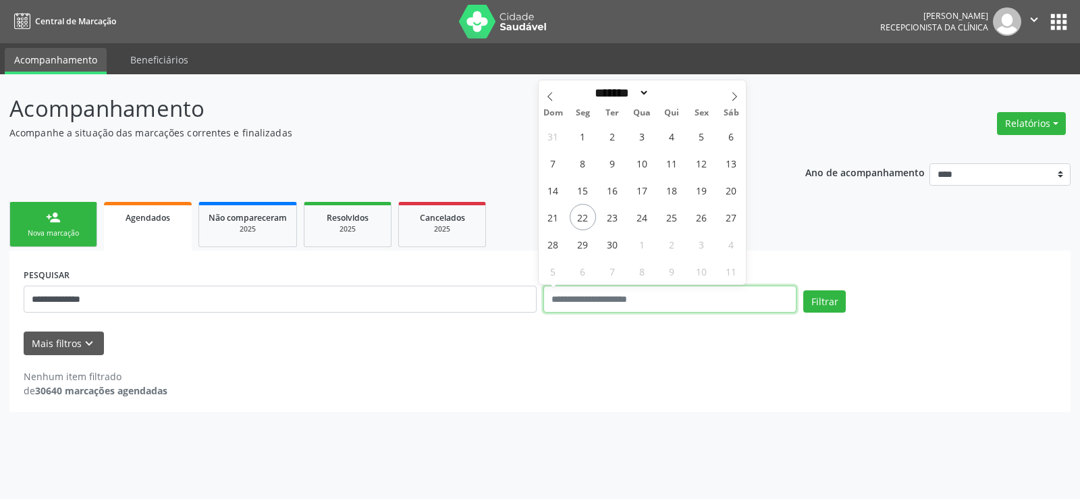
click at [803, 290] on button "Filtrar" at bounding box center [824, 301] width 43 height 23
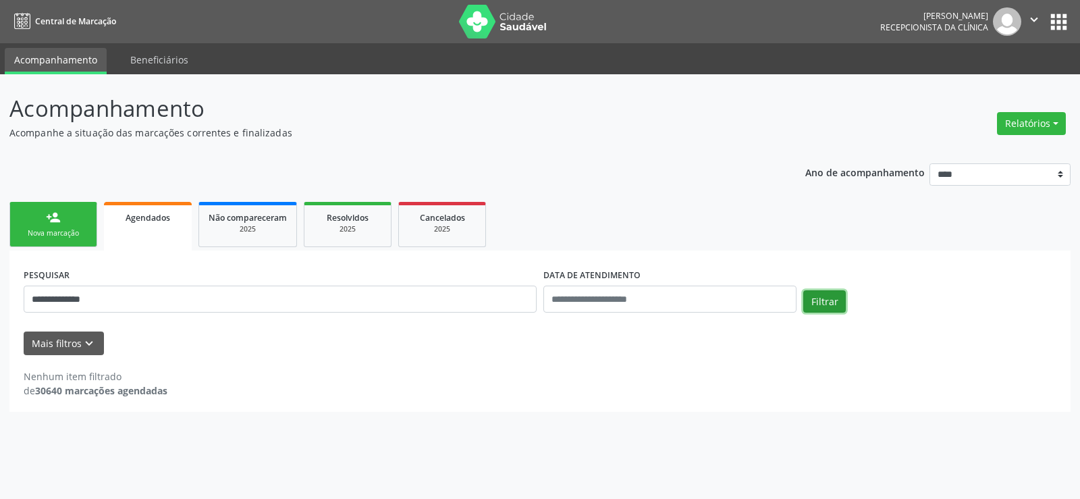
click at [826, 303] on button "Filtrar" at bounding box center [824, 301] width 43 height 23
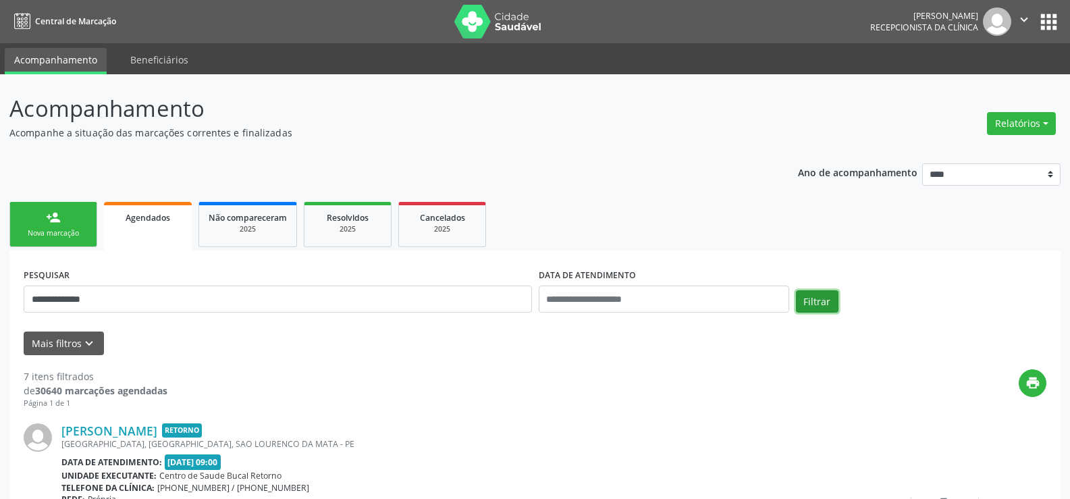
click at [825, 303] on button "Filtrar" at bounding box center [817, 301] width 43 height 23
click at [78, 227] on link "person_add Nova marcação" at bounding box center [53, 224] width 88 height 45
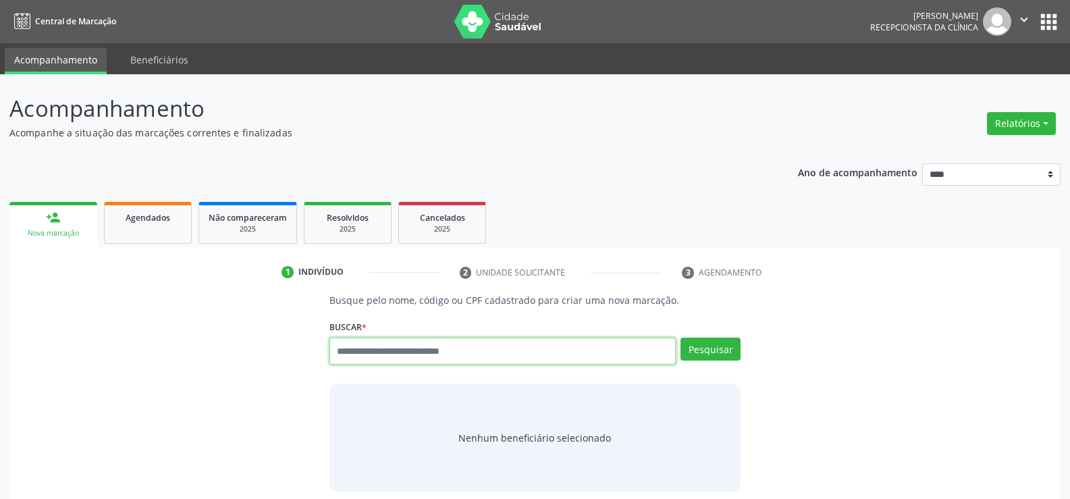
click at [403, 353] on input "text" at bounding box center [502, 351] width 346 height 27
type input "**********"
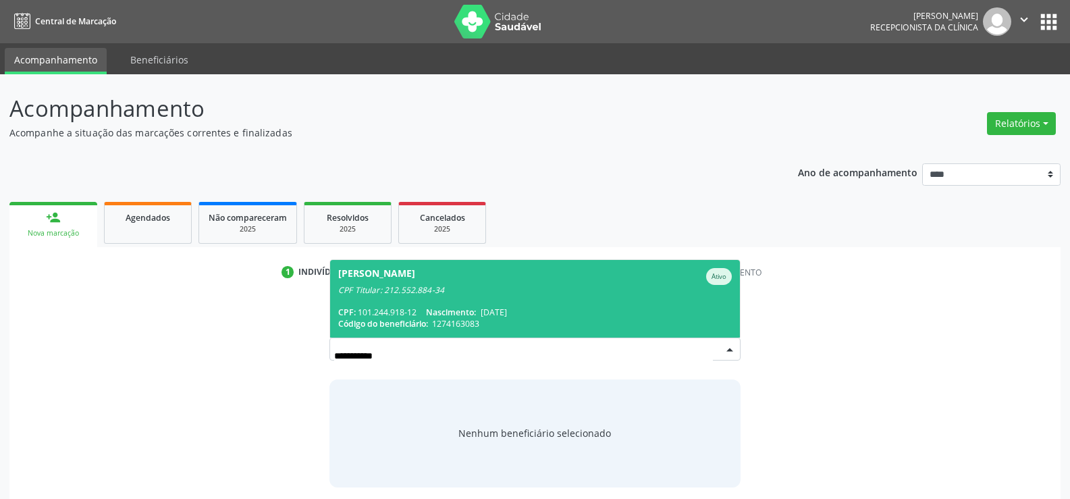
click at [415, 302] on span "Aureline Maria do Nascimento Costa Ativo CPF Titular: 212.552.884-34 CPF: 101.2…" at bounding box center [535, 299] width 410 height 78
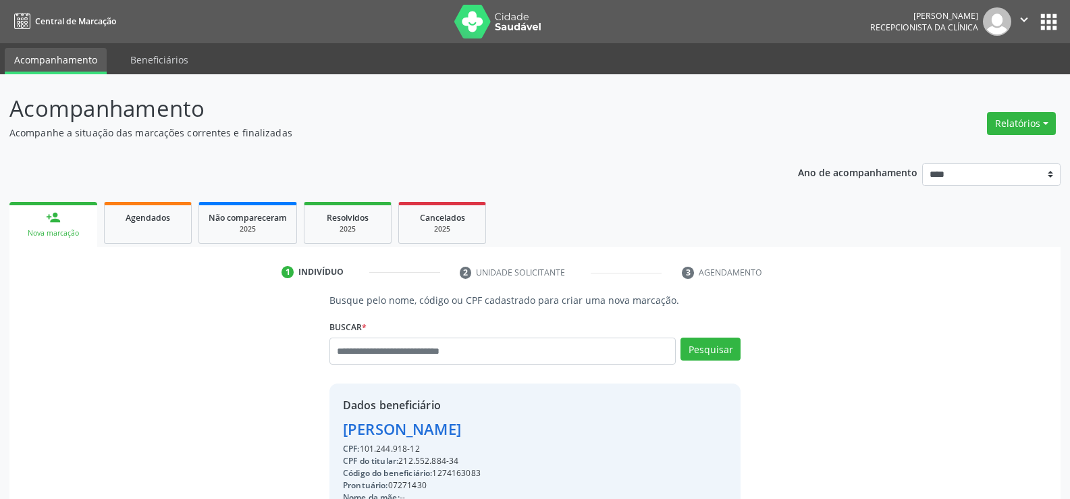
drag, startPoint x: 340, startPoint y: 425, endPoint x: 612, endPoint y: 431, distance: 272.8
copy div "Aureline Maria do Nascimento Costa"
click at [135, 225] on link "Agendados" at bounding box center [148, 223] width 88 height 42
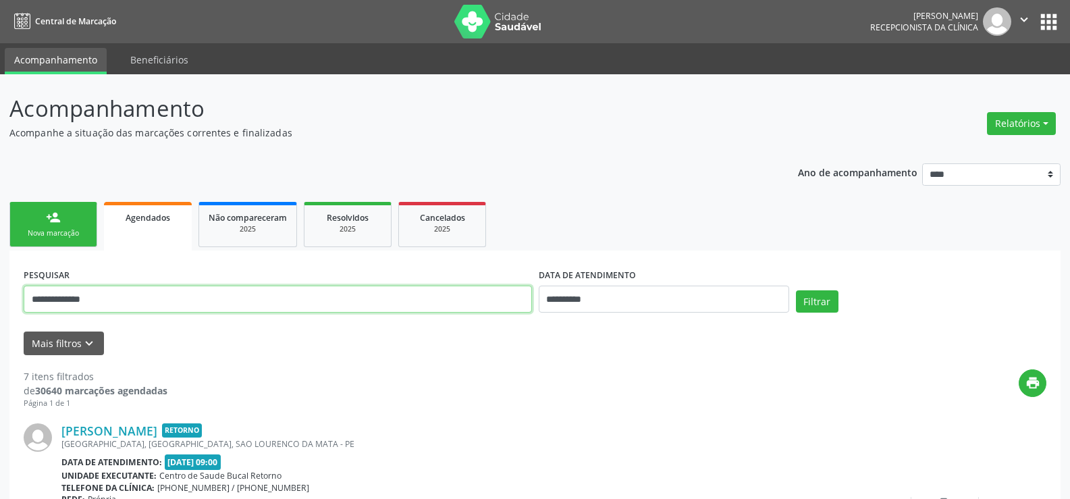
drag, startPoint x: 126, startPoint y: 299, endPoint x: 0, endPoint y: 300, distance: 125.6
paste input "**********"
type input "**********"
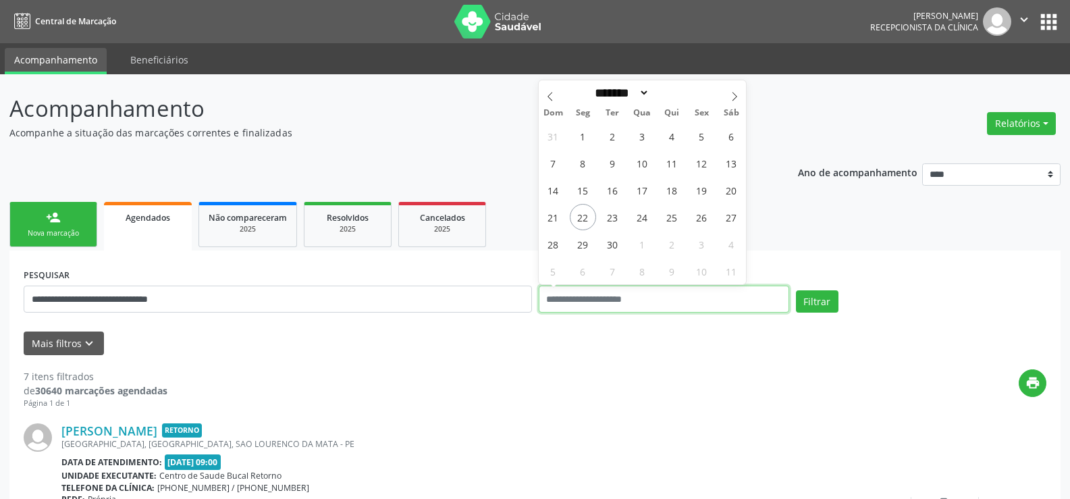
click at [796, 290] on button "Filtrar" at bounding box center [817, 301] width 43 height 23
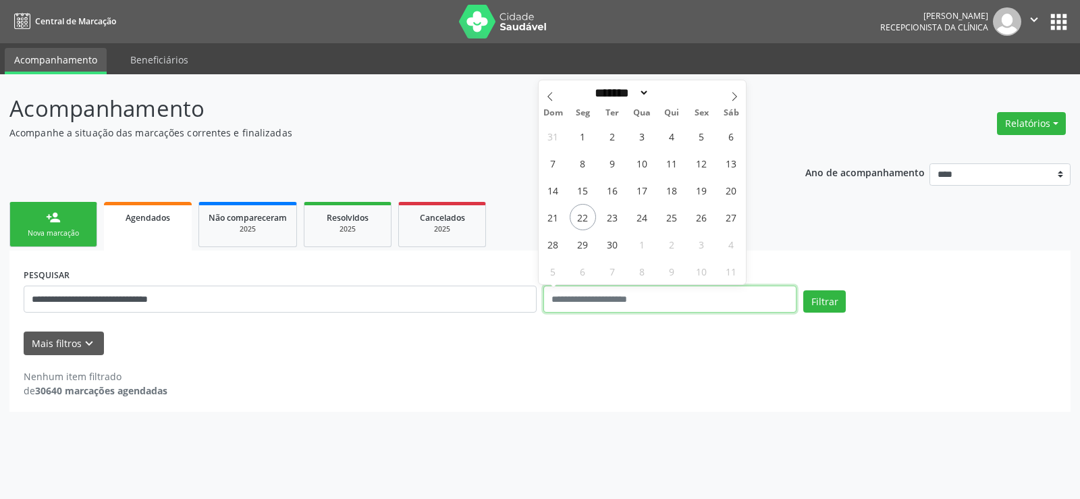
click at [803, 290] on button "Filtrar" at bounding box center [824, 301] width 43 height 23
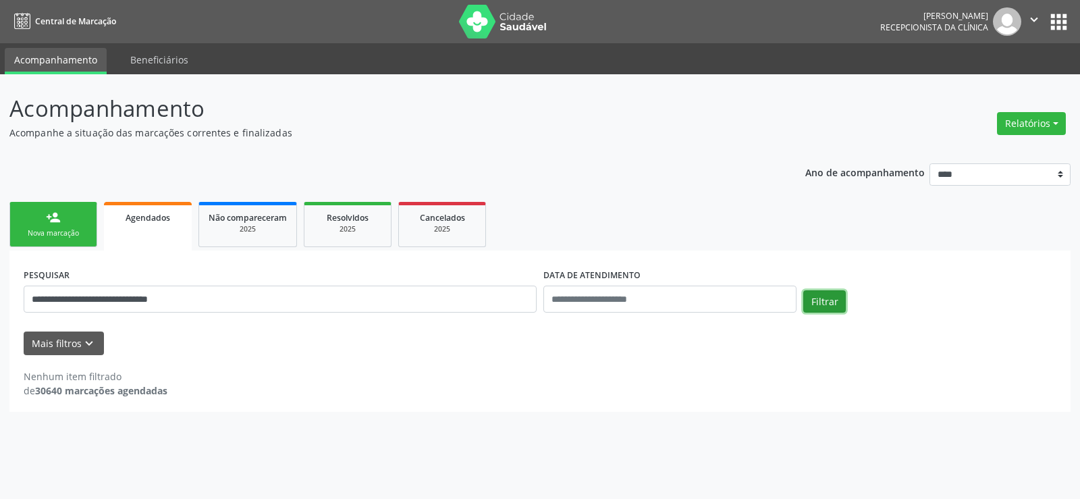
click at [821, 308] on button "Filtrar" at bounding box center [824, 301] width 43 height 23
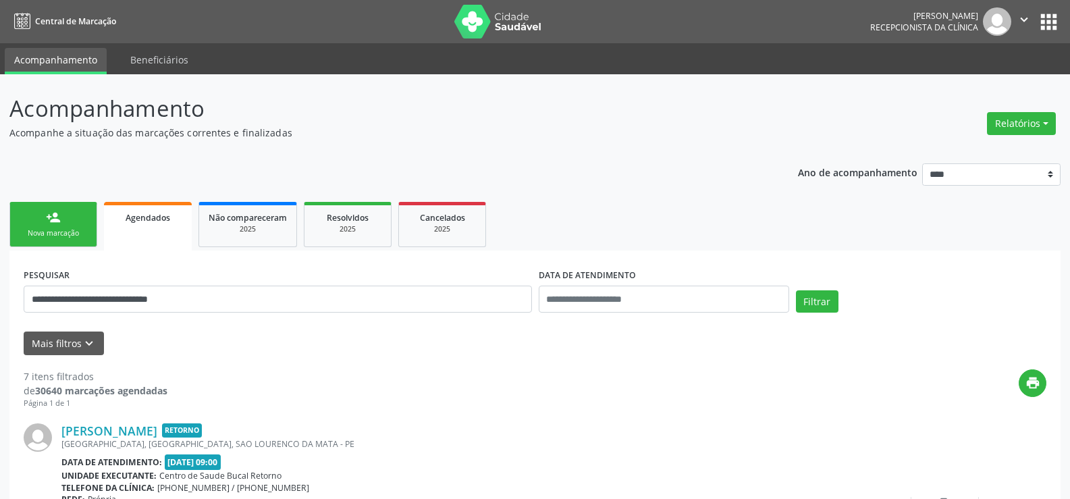
click at [55, 220] on div "person_add" at bounding box center [53, 217] width 15 height 15
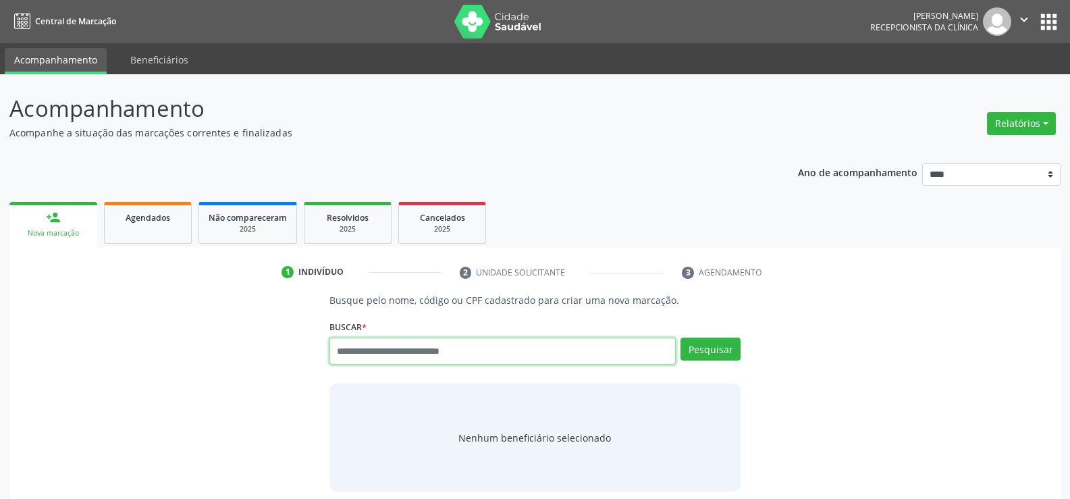
click at [424, 361] on input "text" at bounding box center [502, 351] width 346 height 27
type input "**********"
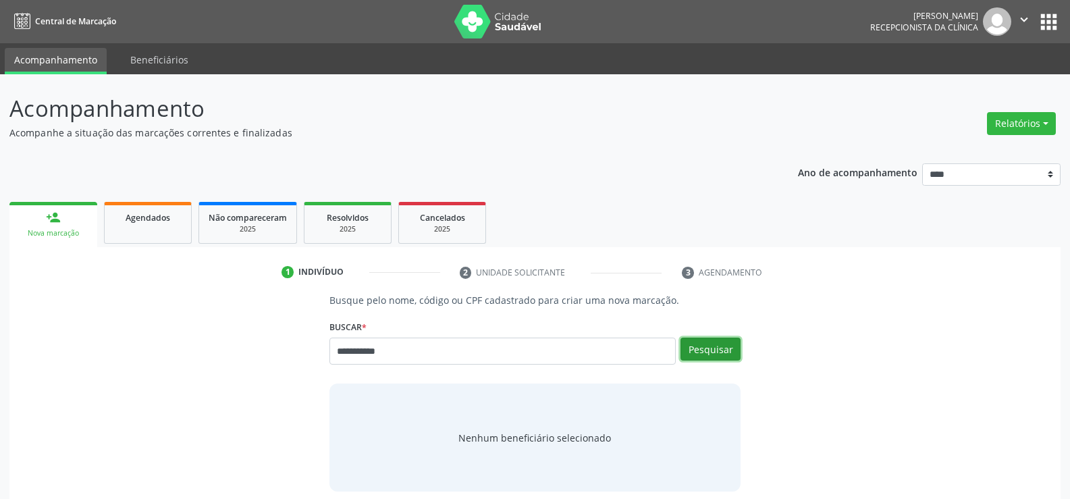
click at [717, 347] on button "Pesquisar" at bounding box center [710, 349] width 60 height 23
click at [350, 354] on input "**********" at bounding box center [502, 351] width 346 height 27
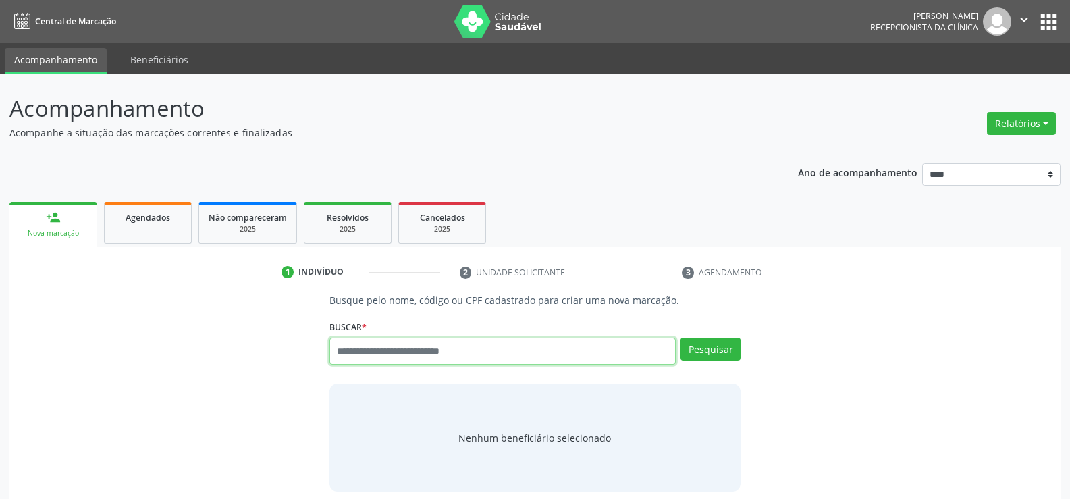
click at [353, 348] on input "text" at bounding box center [502, 351] width 346 height 27
type input "**********"
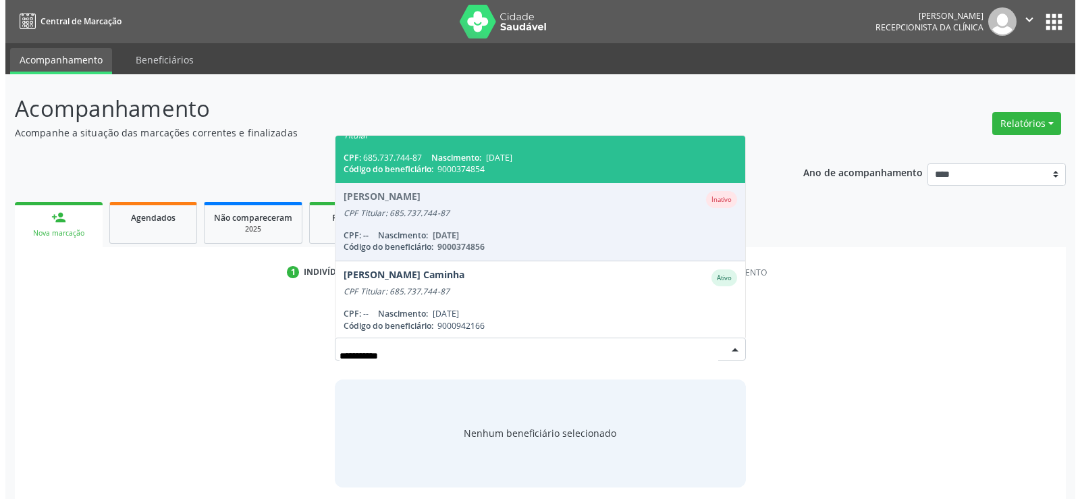
scroll to position [425, 0]
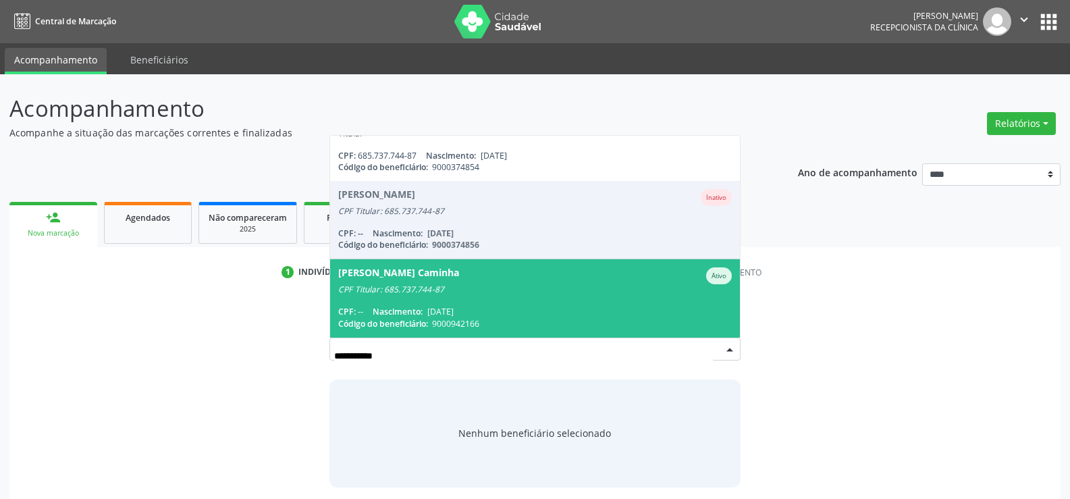
click at [382, 286] on div "CPF Titular: 685.737.744-87" at bounding box center [535, 289] width 394 height 11
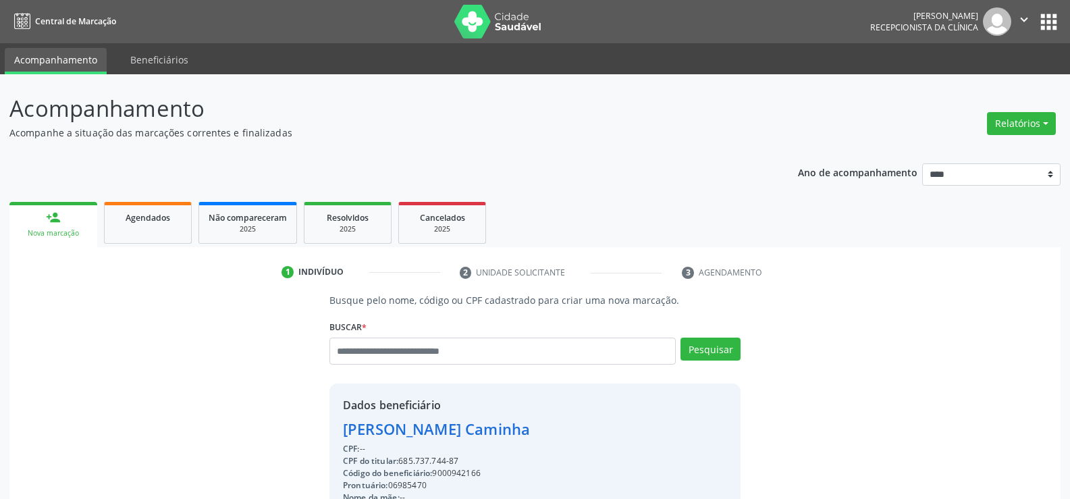
drag, startPoint x: 347, startPoint y: 425, endPoint x: 544, endPoint y: 417, distance: 197.3
copy div "Vivian Travassos Caminha"
click at [173, 227] on link "Agendados" at bounding box center [148, 223] width 88 height 42
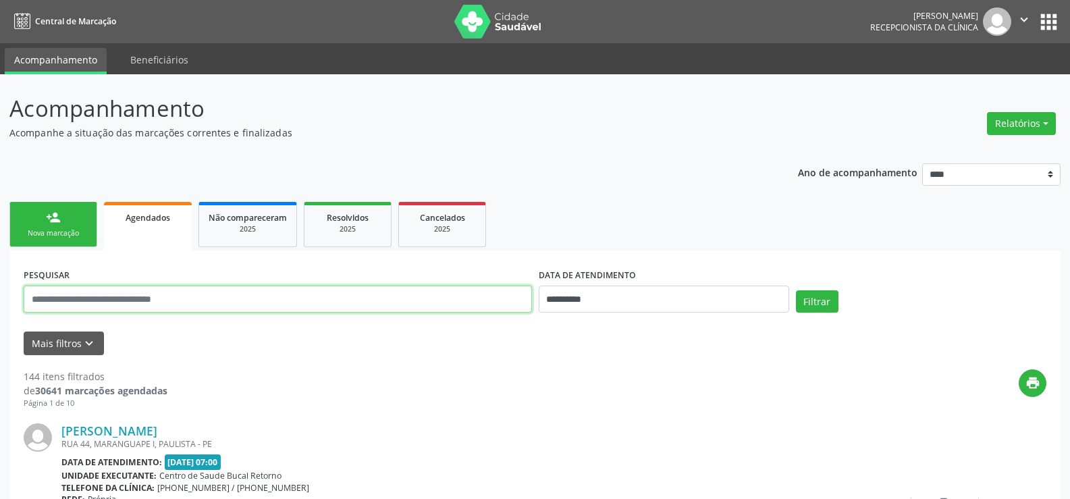
click at [153, 293] on input "text" at bounding box center [278, 299] width 508 height 27
paste input "**********"
type input "**********"
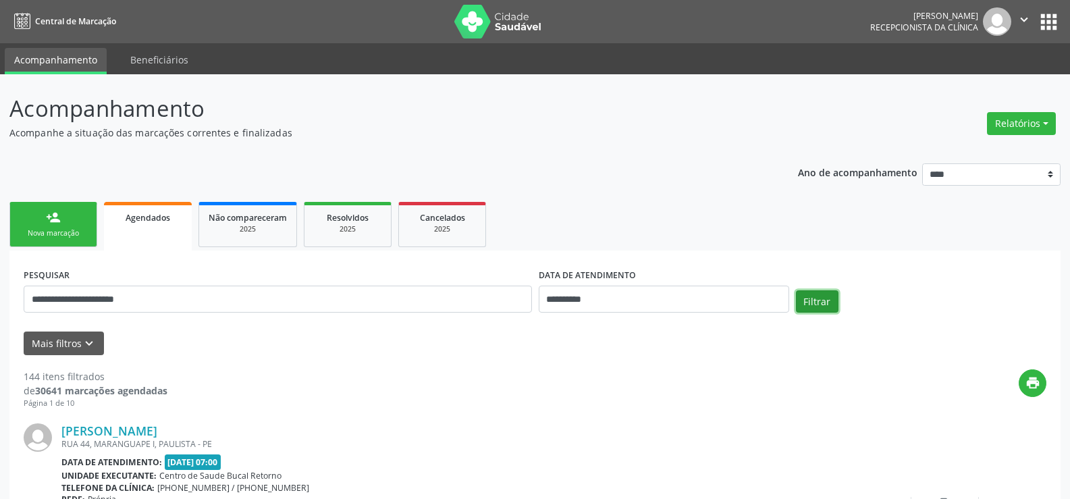
click at [815, 302] on button "Filtrar" at bounding box center [817, 301] width 43 height 23
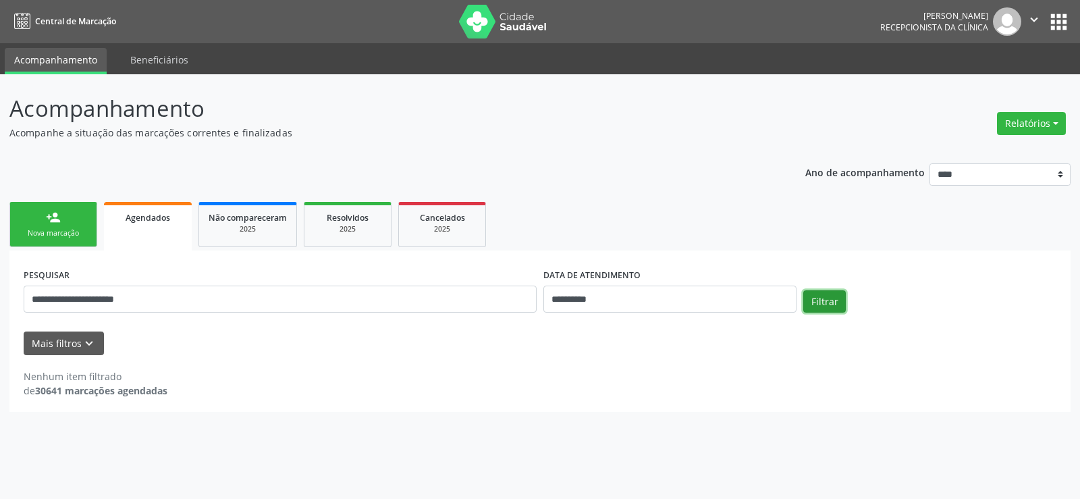
click at [815, 302] on button "Filtrar" at bounding box center [824, 301] width 43 height 23
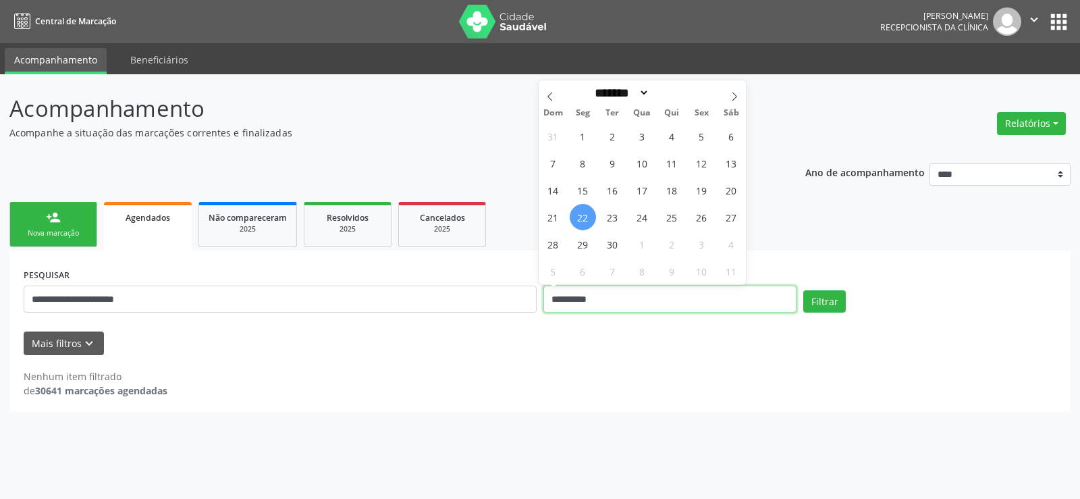
drag, startPoint x: 630, startPoint y: 297, endPoint x: 526, endPoint y: 300, distance: 104.7
click at [526, 300] on div "**********" at bounding box center [540, 293] width 1040 height 57
click at [803, 290] on button "Filtrar" at bounding box center [824, 301] width 43 height 23
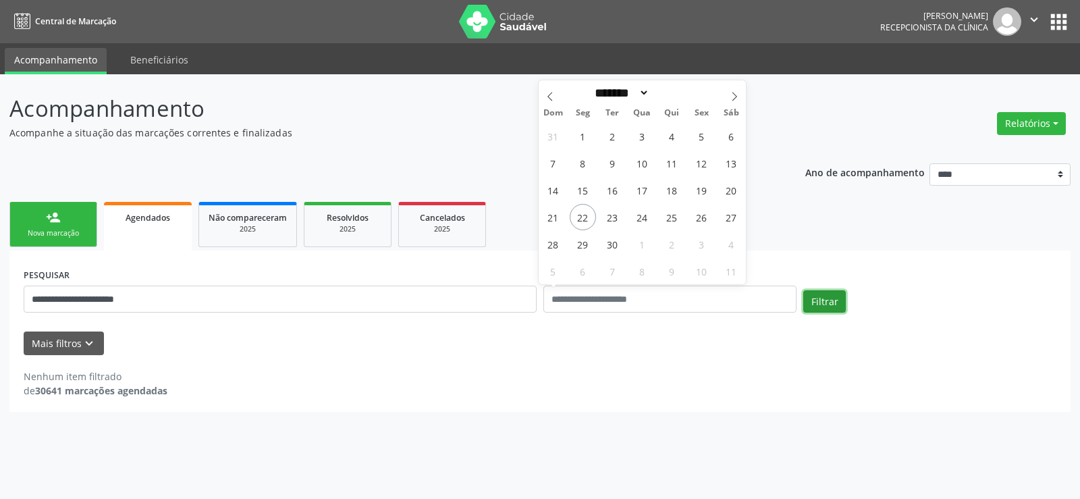
click at [813, 303] on button "Filtrar" at bounding box center [824, 301] width 43 height 23
click at [815, 304] on button "Filtrar" at bounding box center [824, 301] width 43 height 23
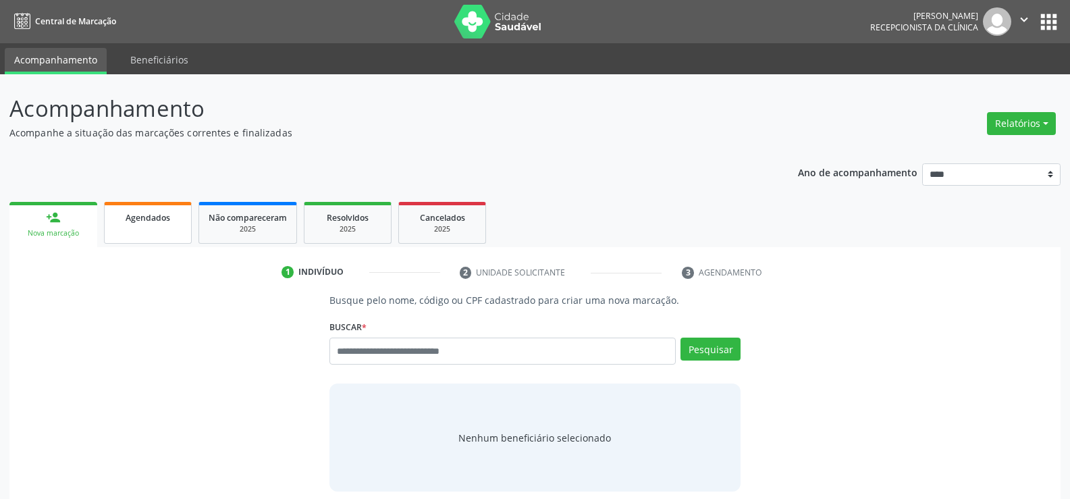
click at [167, 215] on span "Agendados" at bounding box center [148, 217] width 45 height 11
select select "*"
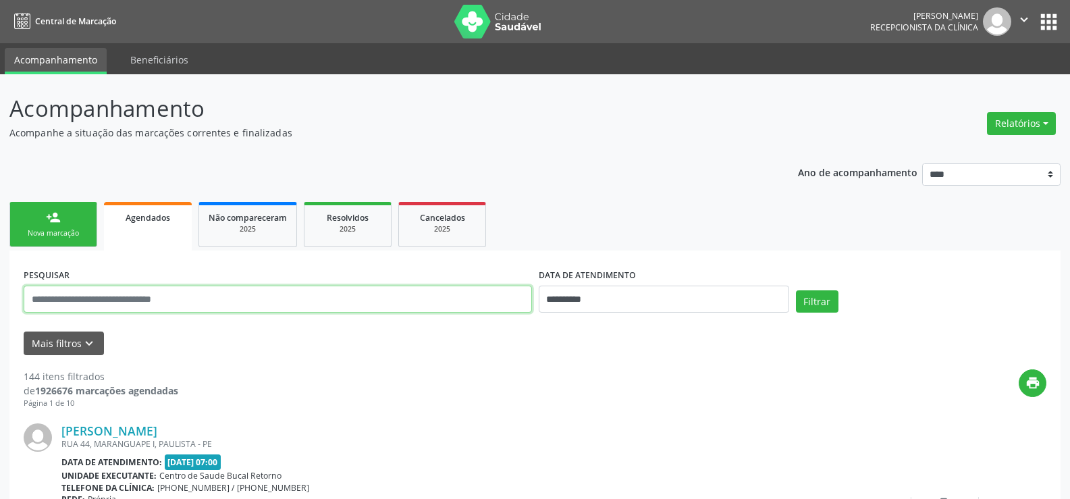
click at [151, 296] on input "text" at bounding box center [278, 299] width 508 height 27
paste input "**********"
type input "**********"
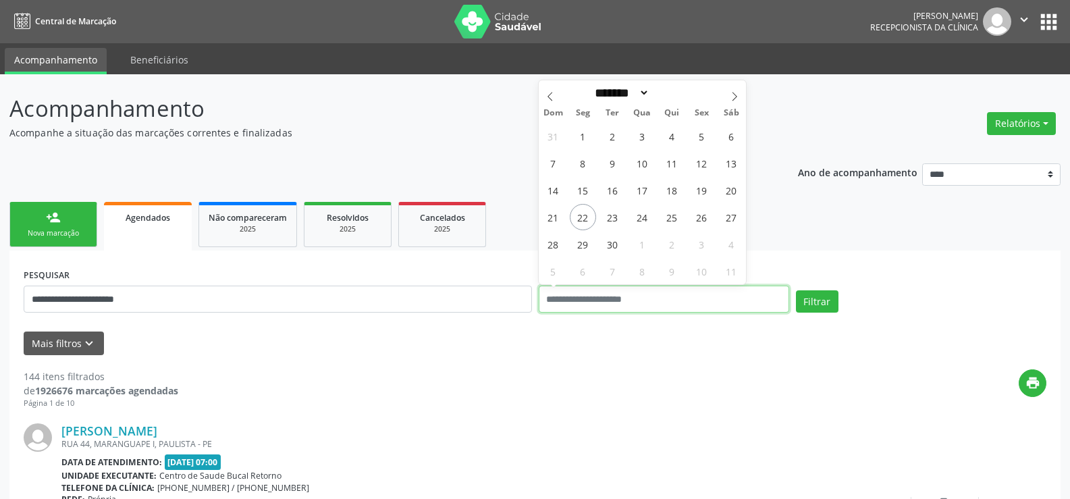
click at [796, 290] on button "Filtrar" at bounding box center [817, 301] width 43 height 23
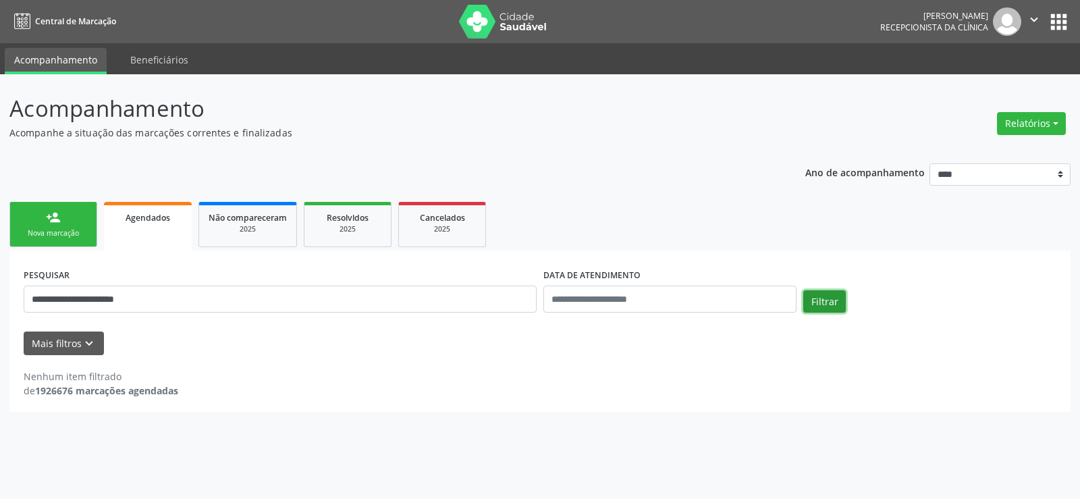
click at [809, 301] on button "Filtrar" at bounding box center [824, 301] width 43 height 23
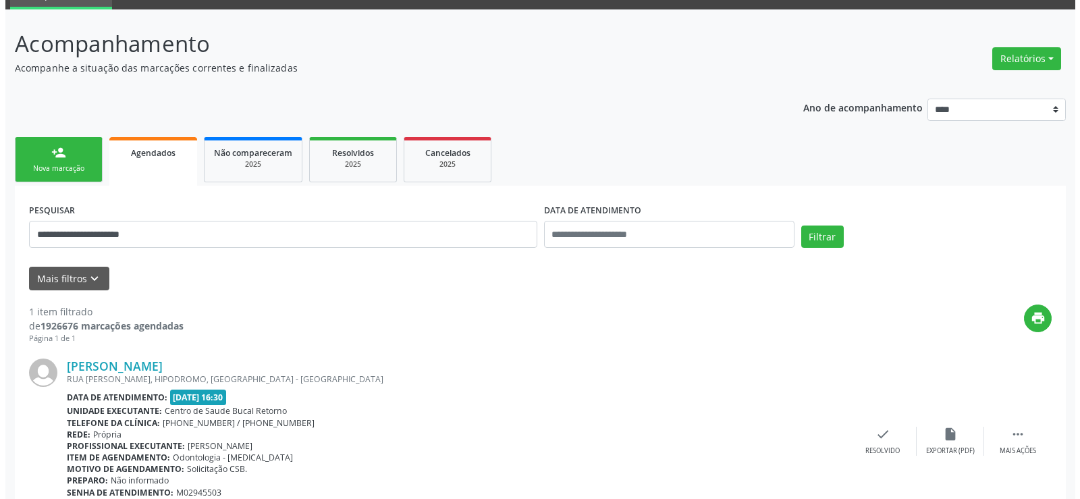
scroll to position [128, 0]
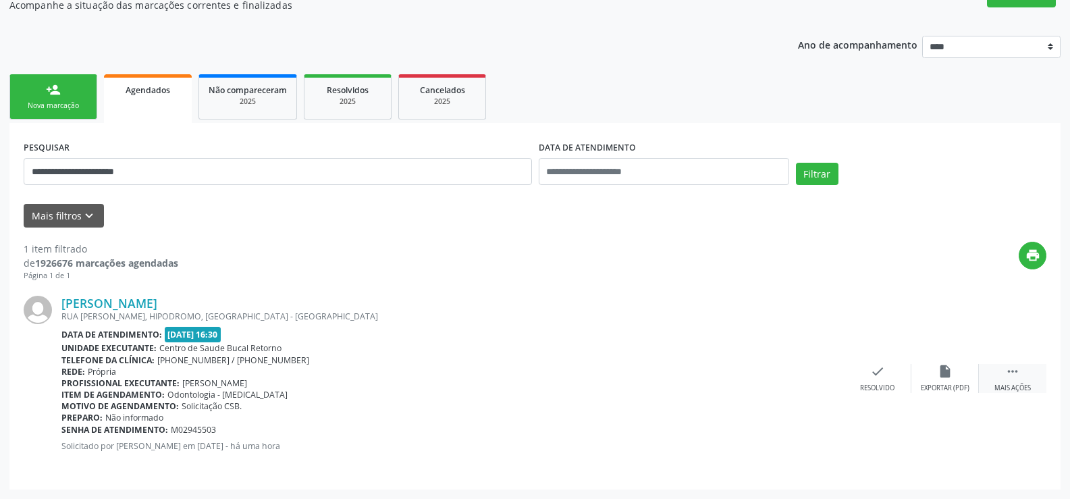
click at [1008, 374] on icon "" at bounding box center [1012, 371] width 15 height 15
click at [888, 375] on div "cancel Cancelar" at bounding box center [878, 378] width 68 height 29
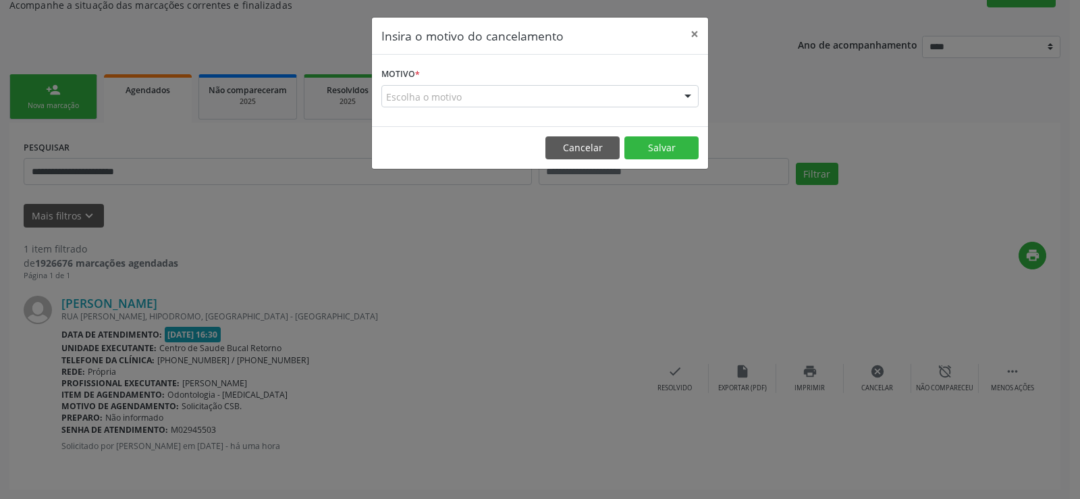
click at [402, 97] on div "Escolha o motivo" at bounding box center [539, 96] width 317 height 23
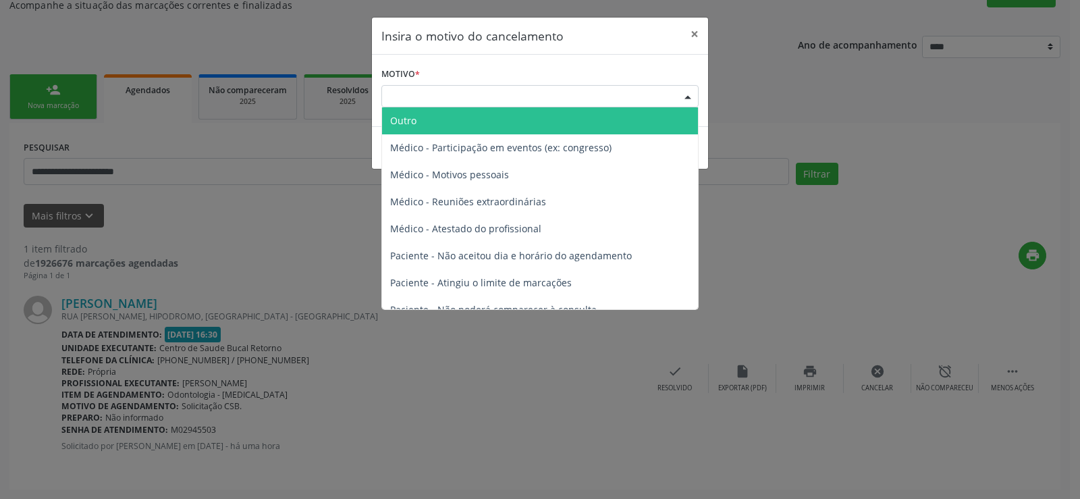
click at [400, 122] on span "Outro" at bounding box center [403, 120] width 26 height 13
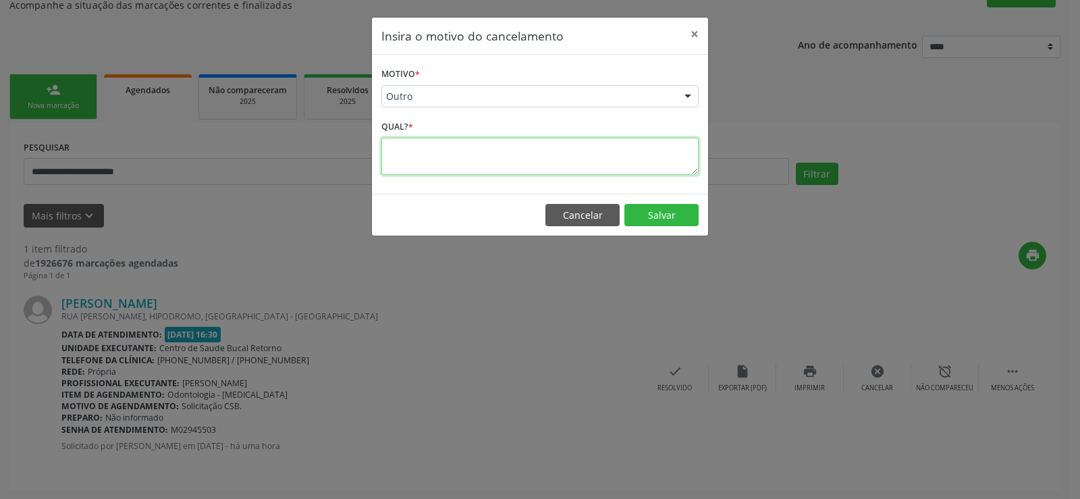
click at [403, 142] on textarea at bounding box center [539, 156] width 317 height 37
type textarea "**********"
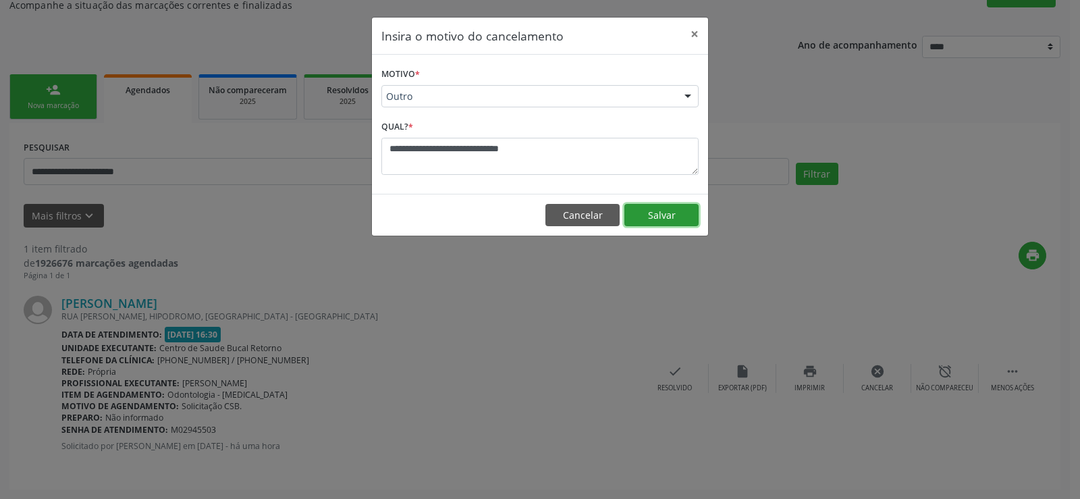
click at [666, 217] on button "Salvar" at bounding box center [661, 215] width 74 height 23
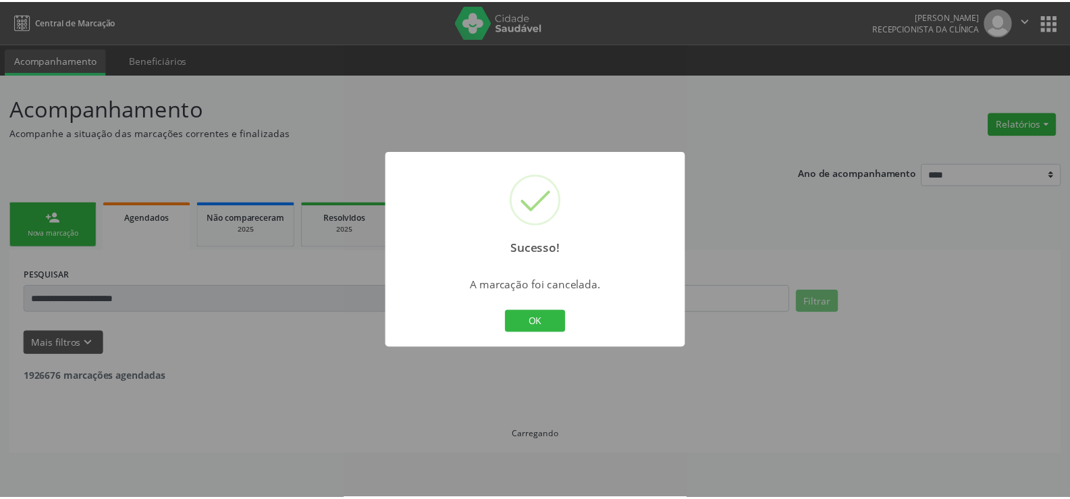
scroll to position [0, 0]
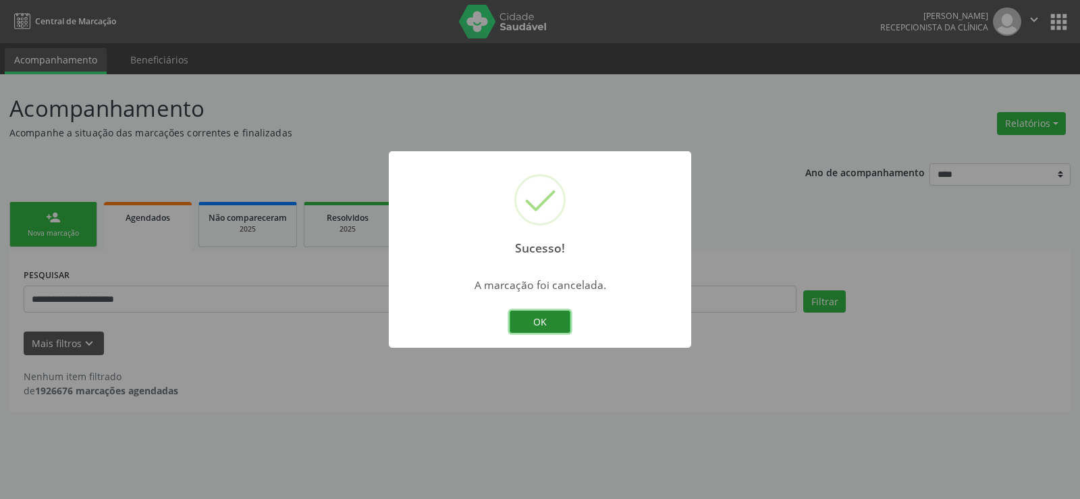
click at [537, 321] on button "OK" at bounding box center [540, 322] width 61 height 23
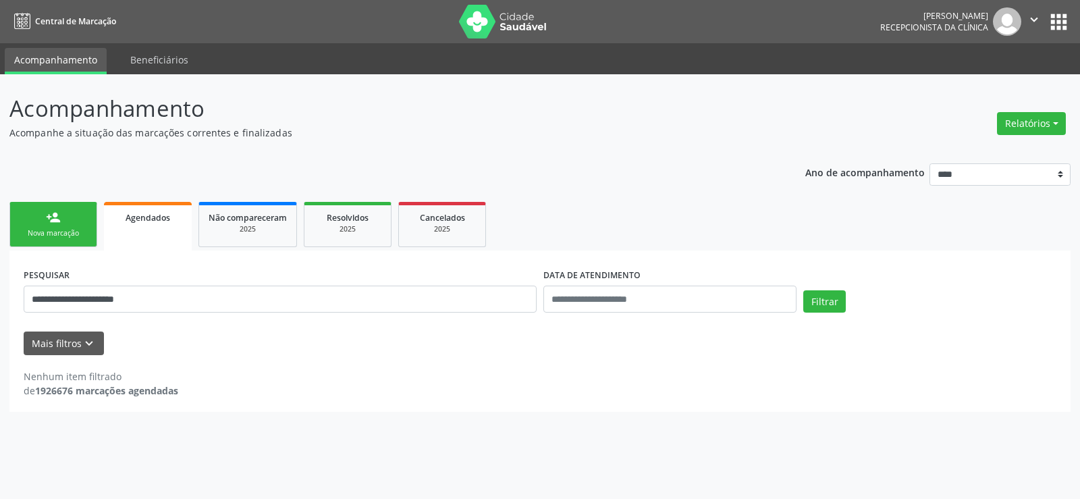
drag, startPoint x: 68, startPoint y: 232, endPoint x: 178, endPoint y: 244, distance: 110.1
click at [68, 232] on div "Nova marcação" at bounding box center [54, 233] width 68 height 10
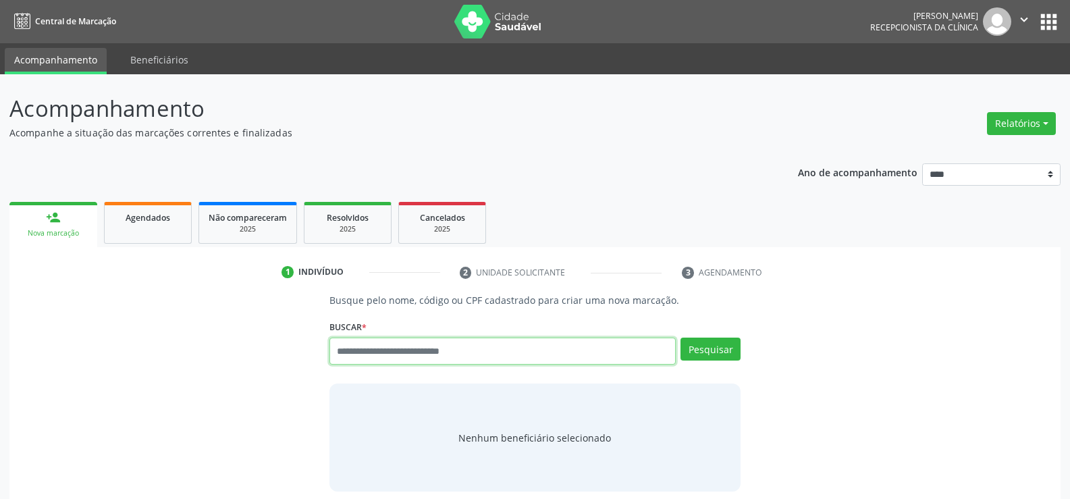
click at [371, 356] on input "text" at bounding box center [502, 351] width 346 height 27
paste input "**********"
type input "**********"
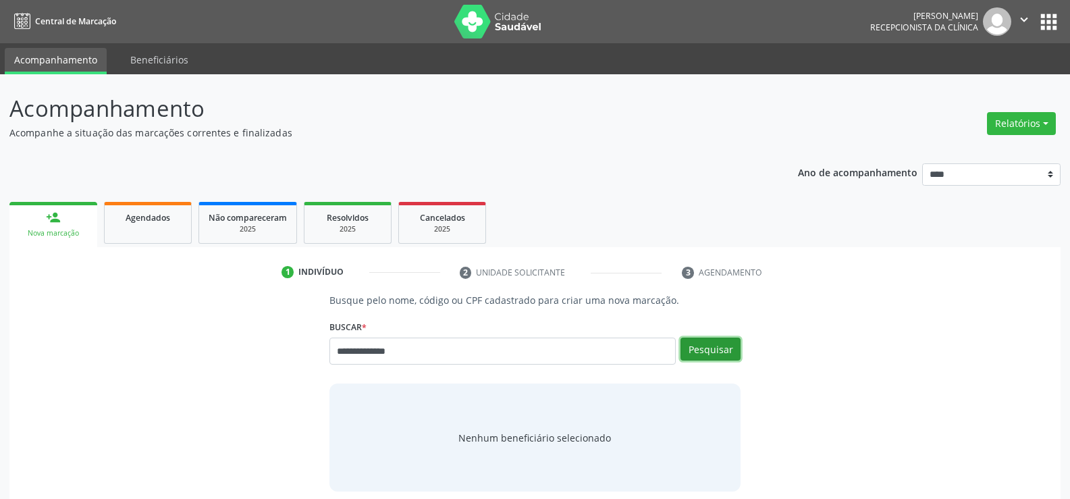
click at [718, 347] on button "Pesquisar" at bounding box center [710, 349] width 60 height 23
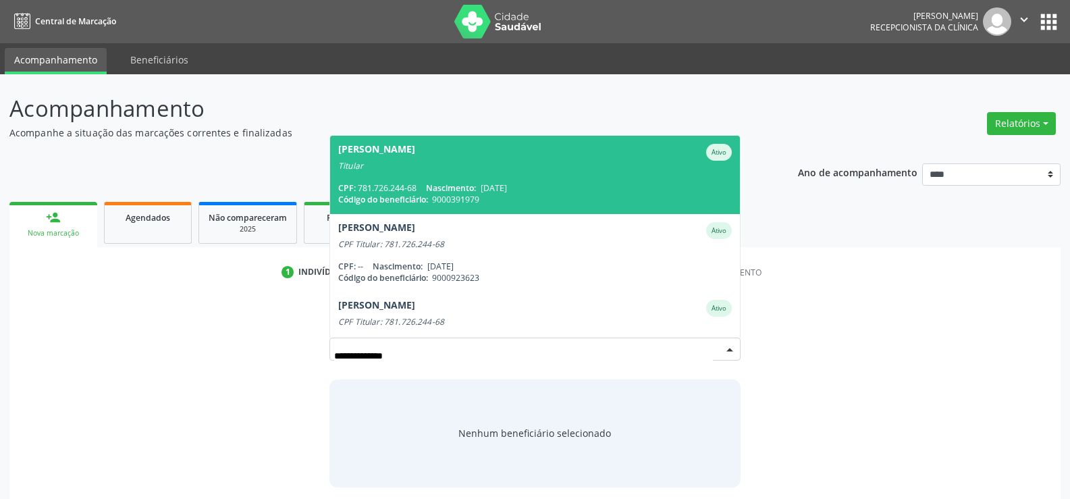
click at [430, 175] on span "Adelson Braz Gouveia Ativo Titular CPF: 781.726.244-68 Nascimento: 15/05/1970 C…" at bounding box center [535, 175] width 410 height 78
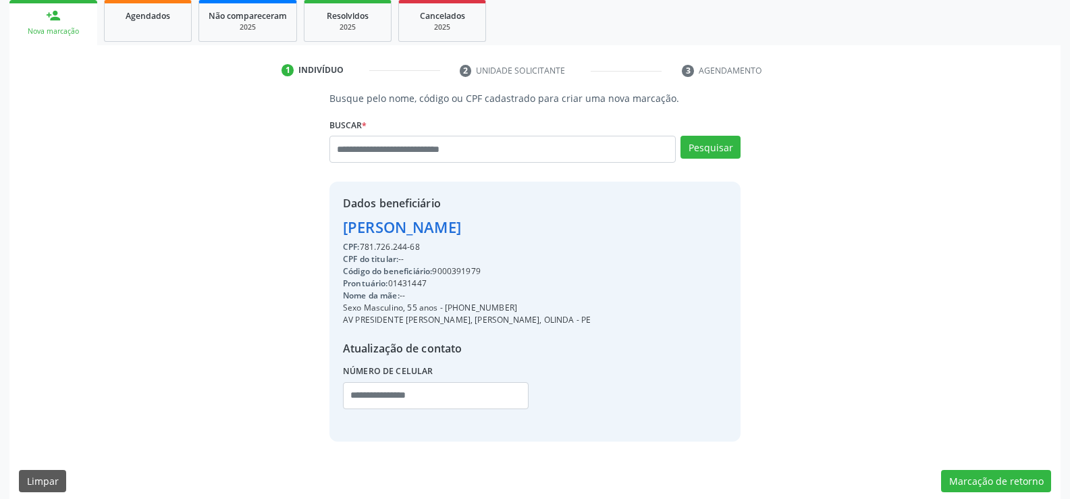
scroll to position [203, 0]
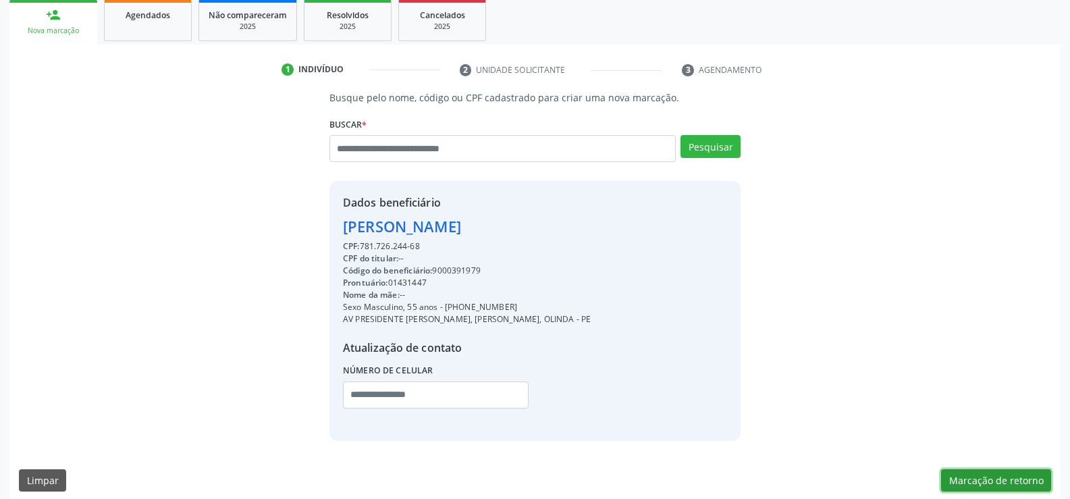
click at [1030, 487] on button "Marcação de retorno" at bounding box center [996, 480] width 110 height 23
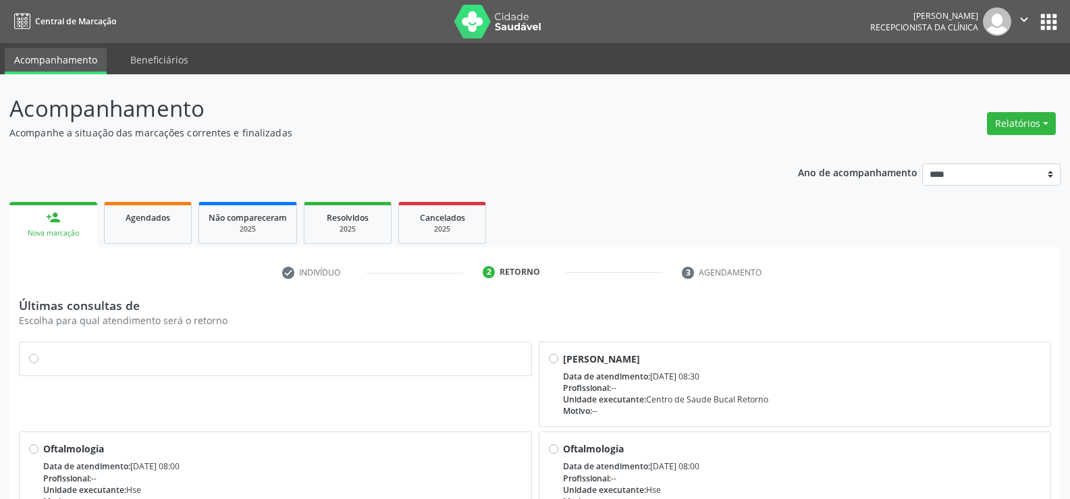
drag, startPoint x: 32, startPoint y: 359, endPoint x: 373, endPoint y: 396, distance: 342.9
click at [43, 352] on label at bounding box center [282, 352] width 479 height 0
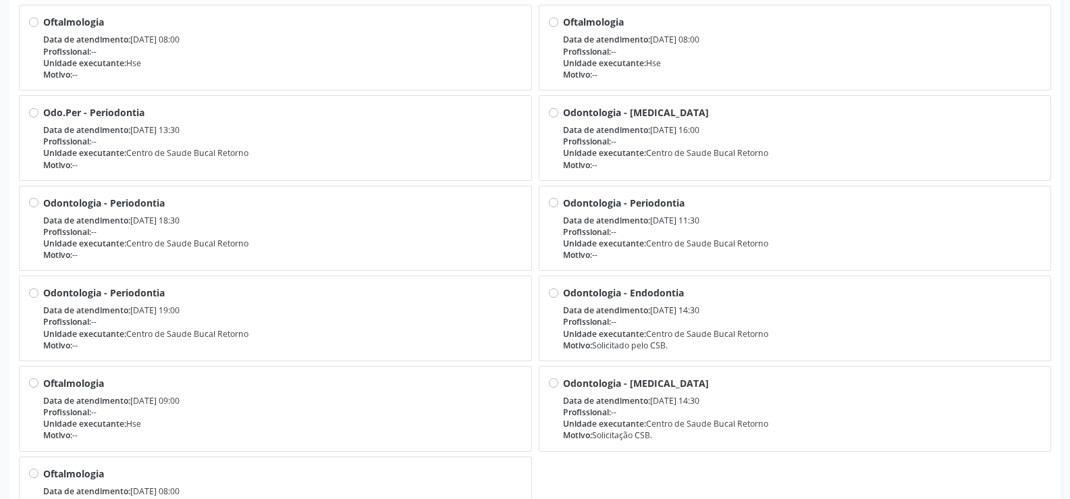
scroll to position [544, 0]
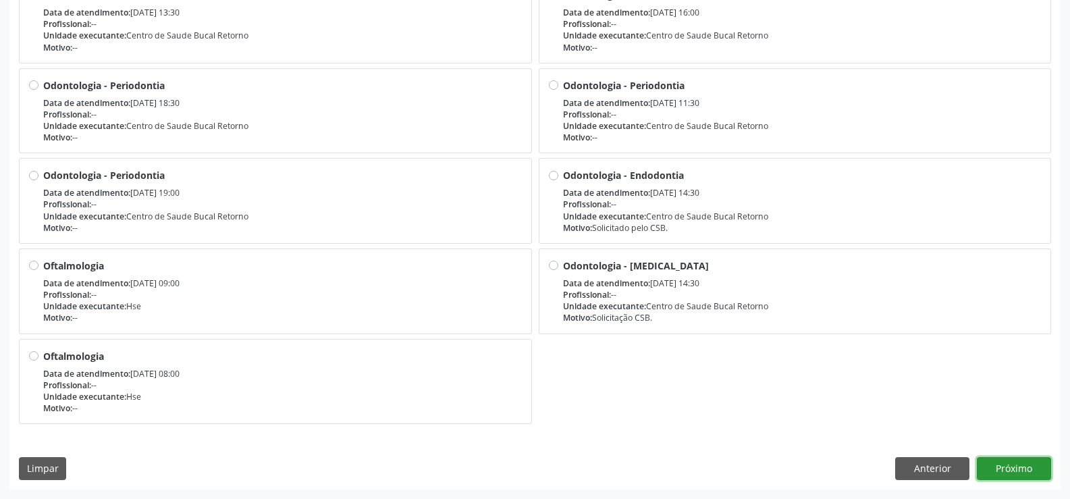
click at [1012, 464] on button "Próximo" at bounding box center [1014, 468] width 74 height 23
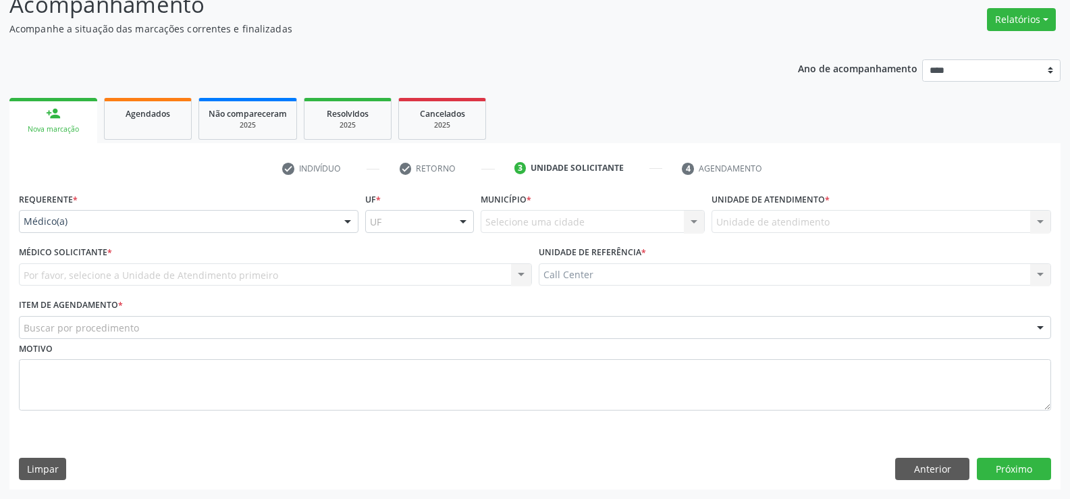
scroll to position [104, 0]
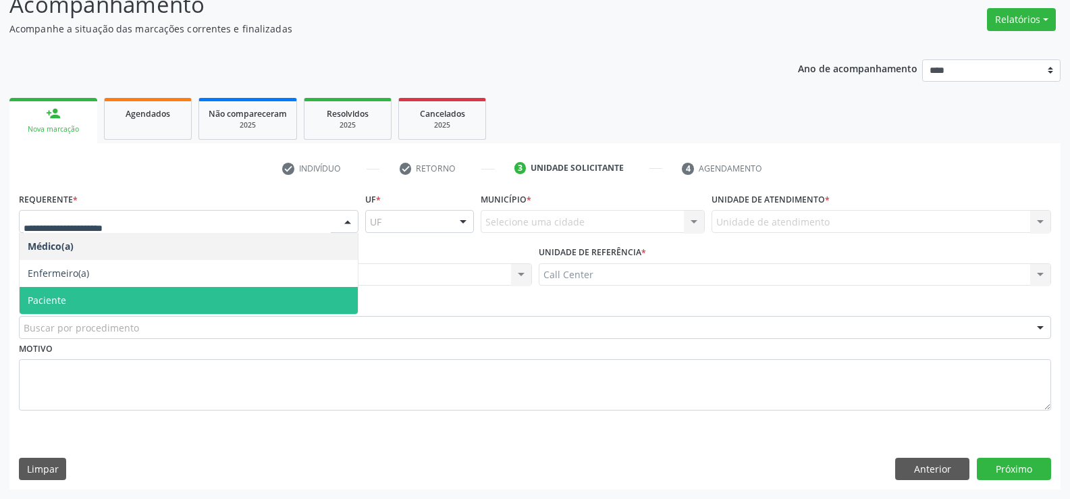
click at [52, 297] on span "Paciente" at bounding box center [47, 300] width 38 height 13
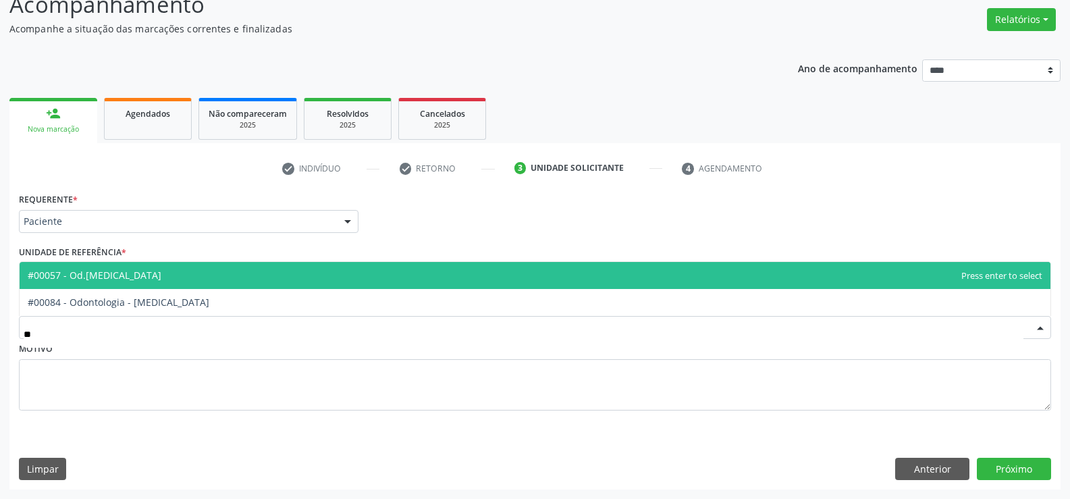
type input "***"
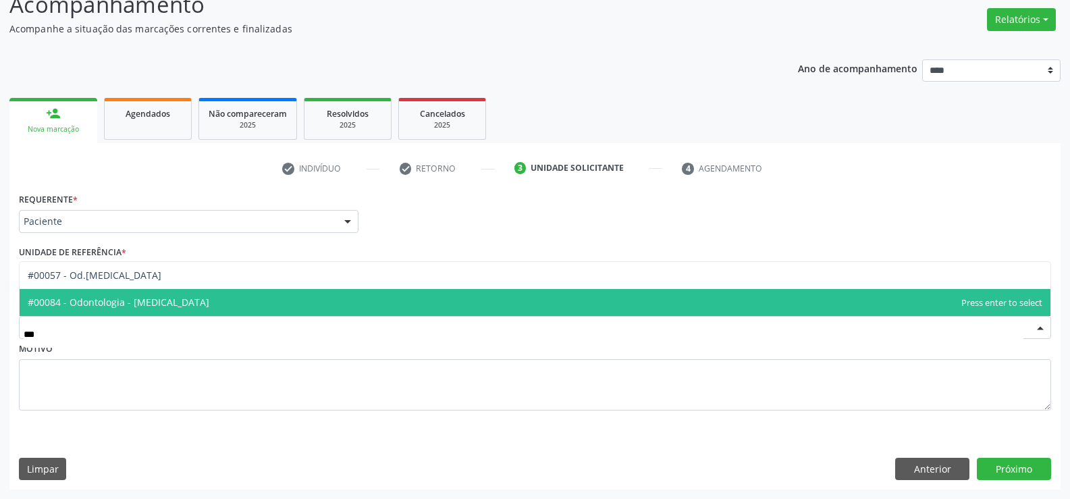
click at [46, 308] on span "#00084 - Odontologia - [MEDICAL_DATA]" at bounding box center [119, 302] width 182 height 13
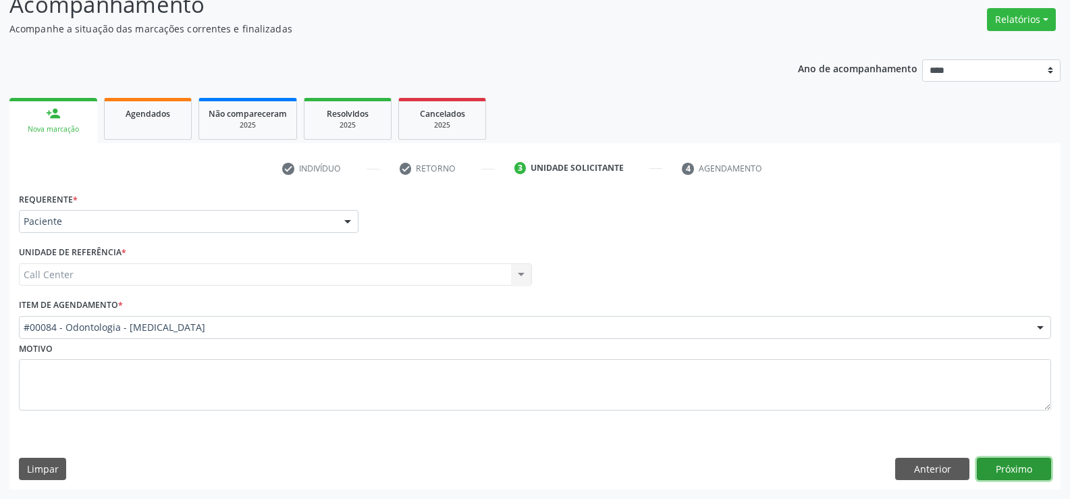
click at [1018, 475] on button "Próximo" at bounding box center [1014, 469] width 74 height 23
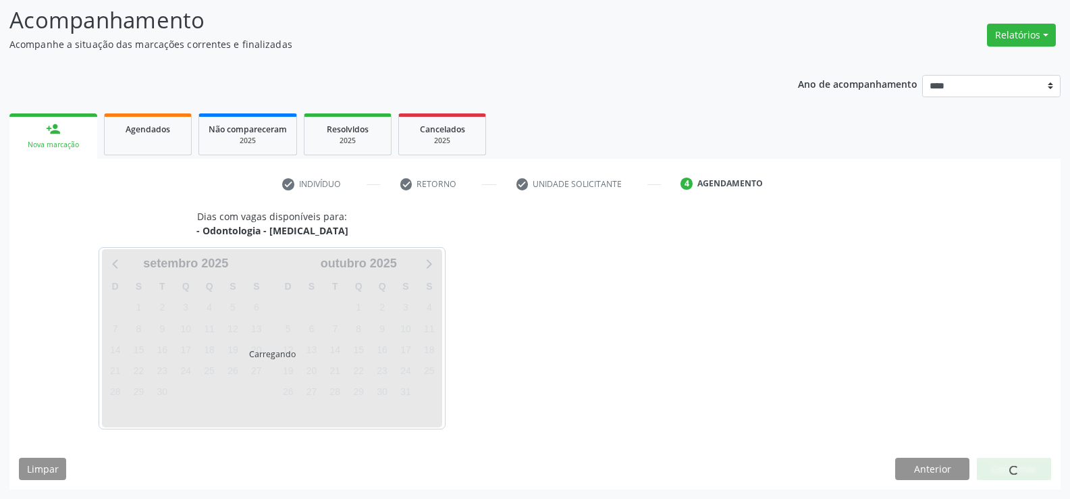
scroll to position [88, 0]
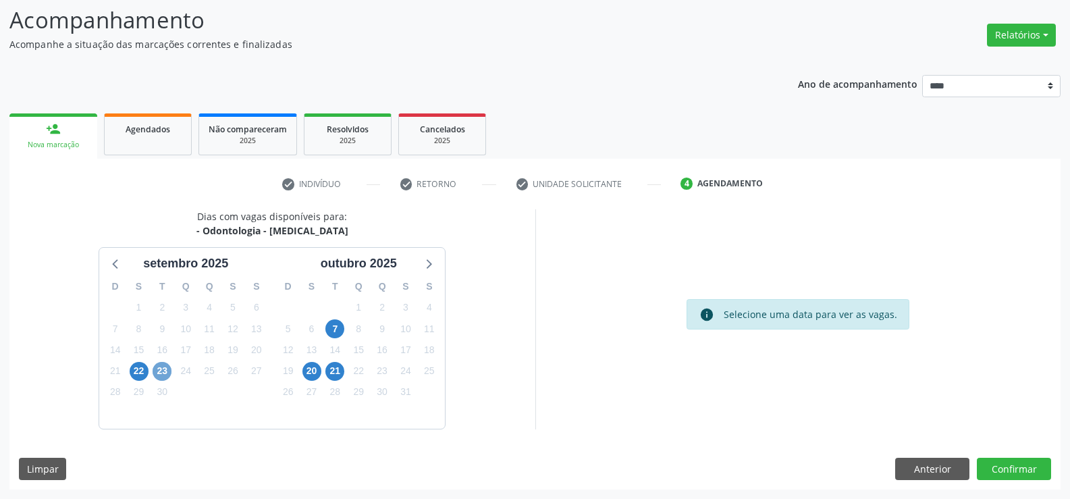
click at [159, 373] on span "23" at bounding box center [162, 371] width 19 height 19
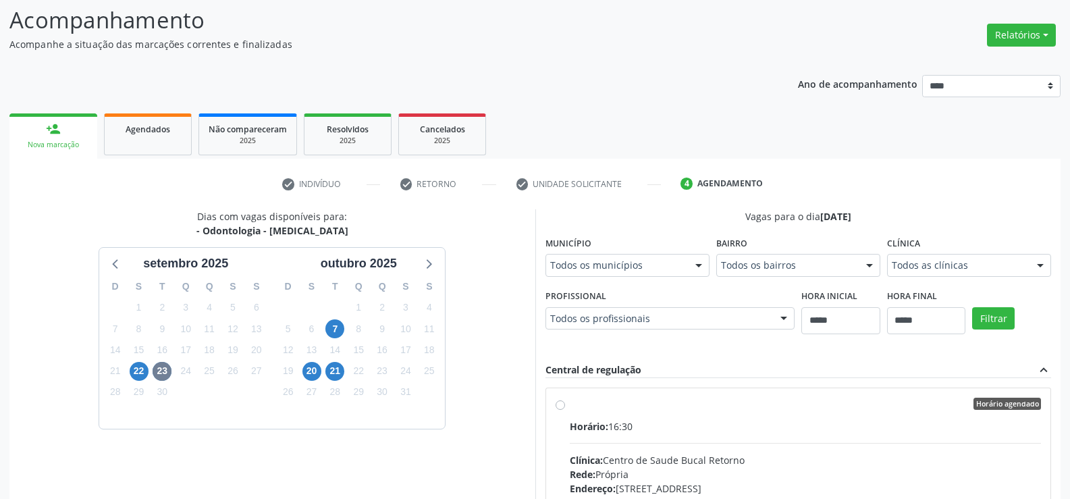
drag, startPoint x: 559, startPoint y: 406, endPoint x: 683, endPoint y: 355, distance: 134.1
click at [570, 405] on label "Horário agendado Horário: 16:30 Clínica: Centro de Saude Bucal Retorno Rede: Pr…" at bounding box center [806, 501] width 472 height 207
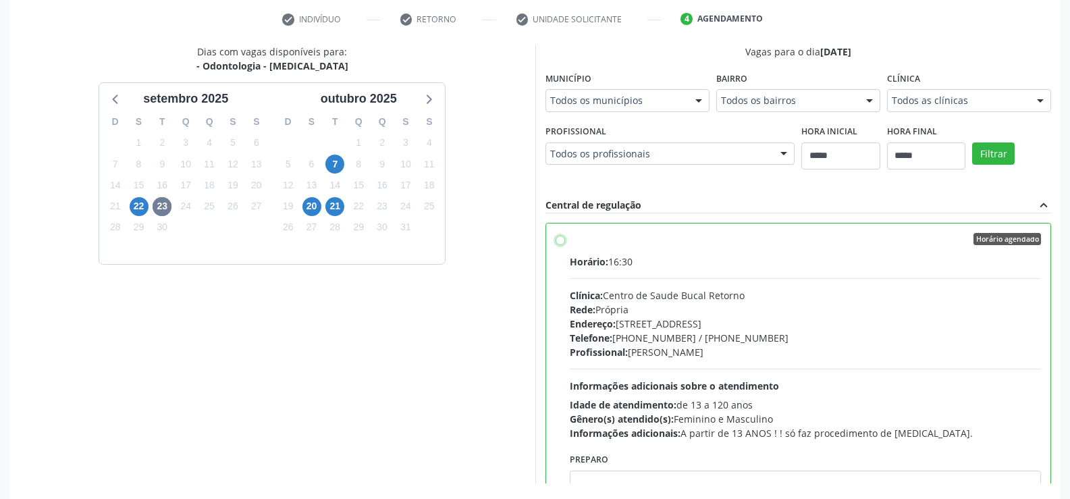
scroll to position [308, 0]
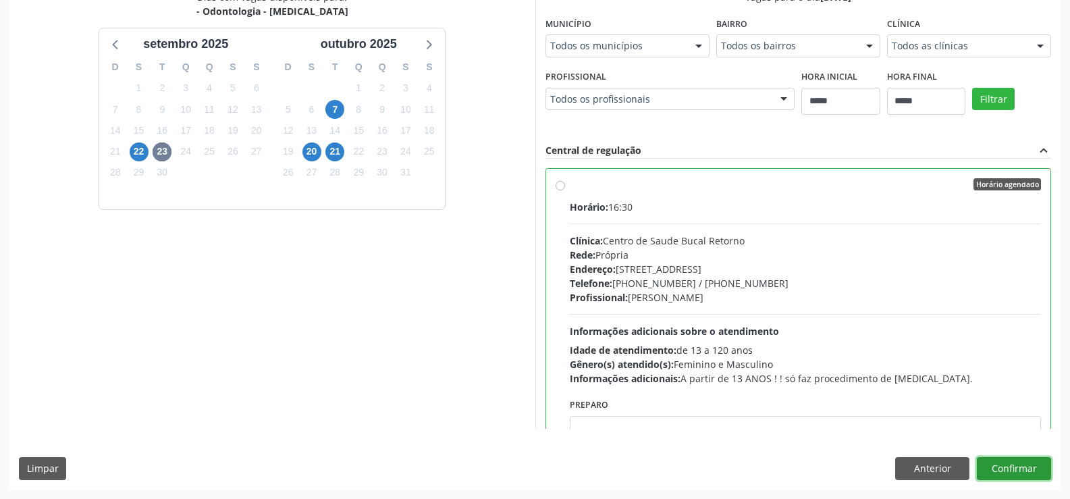
click at [1011, 469] on button "Confirmar" at bounding box center [1014, 468] width 74 height 23
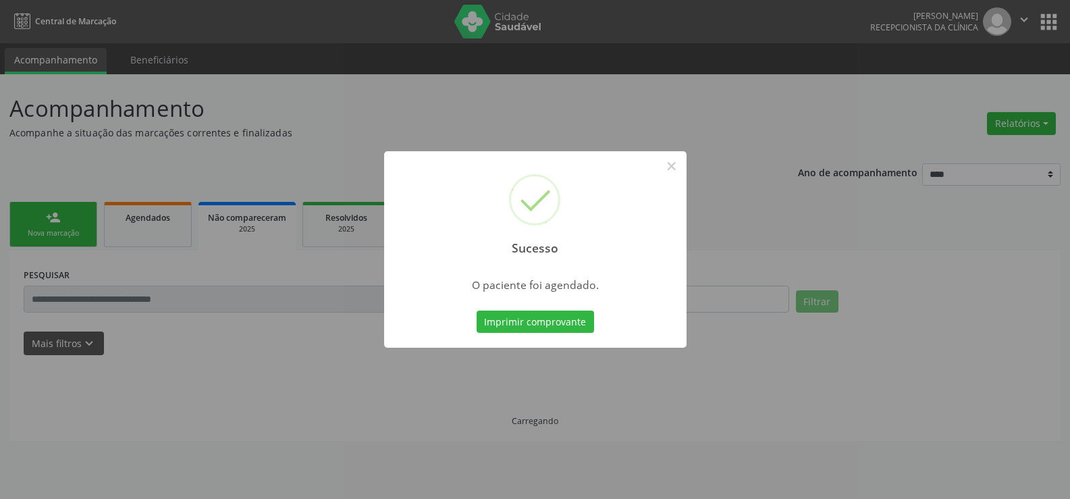
scroll to position [0, 0]
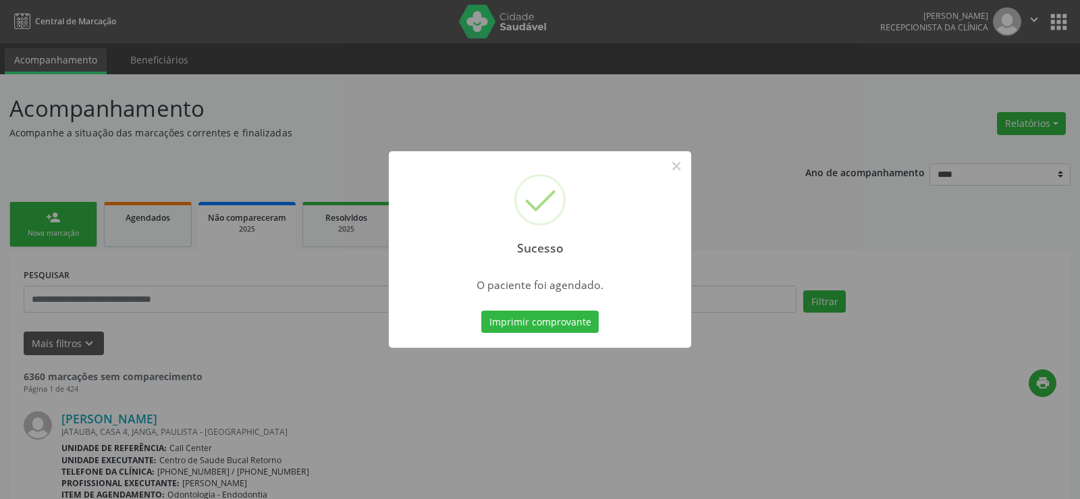
click at [1029, 118] on div "Sucesso × O paciente foi agendado. Imprimir comprovante Cancel" at bounding box center [540, 249] width 1080 height 499
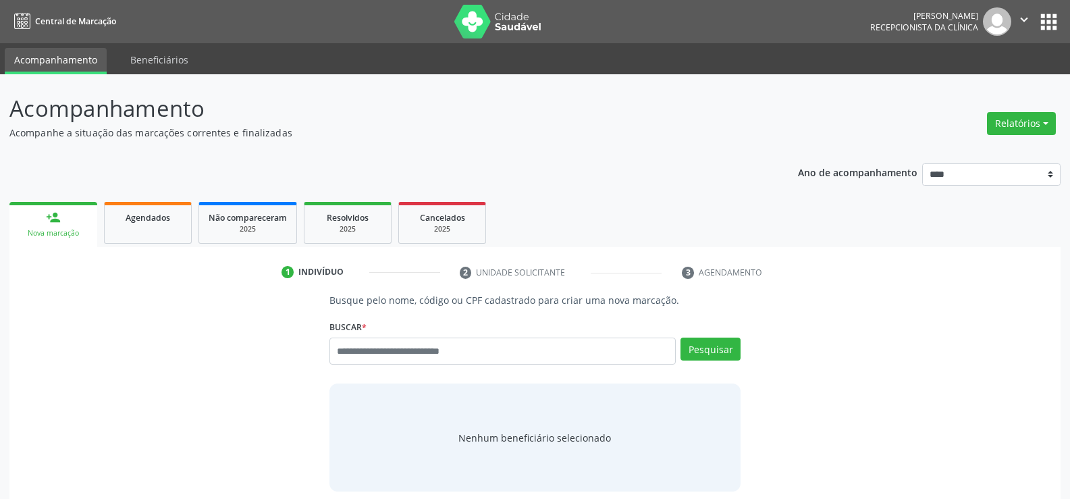
click at [1010, 113] on button "Relatórios" at bounding box center [1021, 123] width 69 height 23
click at [979, 146] on link "Agendamentos" at bounding box center [983, 152] width 145 height 19
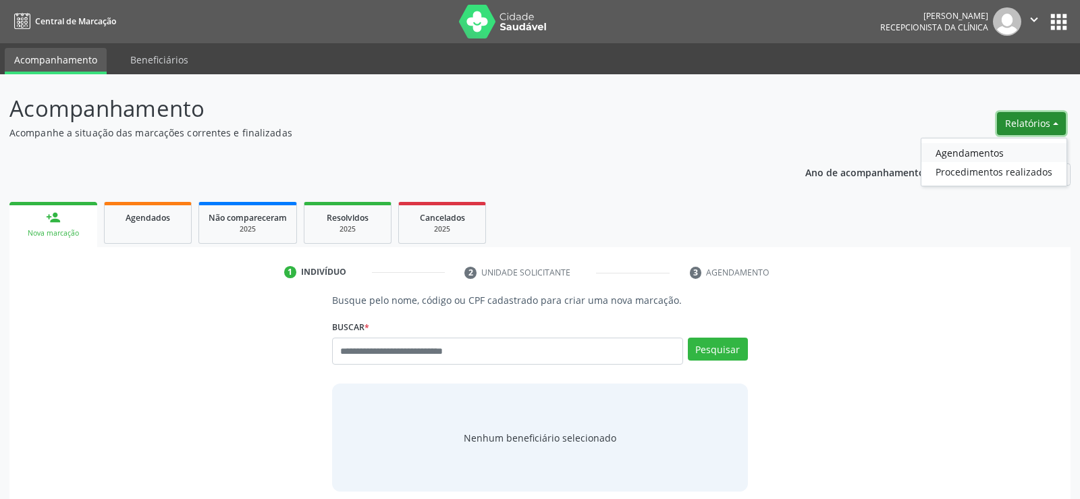
select select "*"
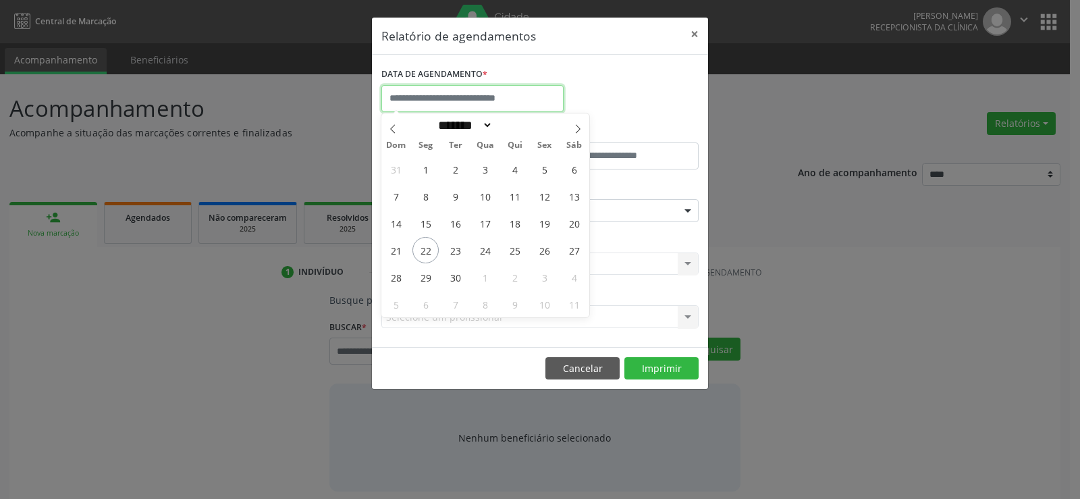
click at [432, 90] on input "text" at bounding box center [472, 98] width 182 height 27
click at [459, 244] on span "23" at bounding box center [455, 250] width 26 height 26
type input "**********"
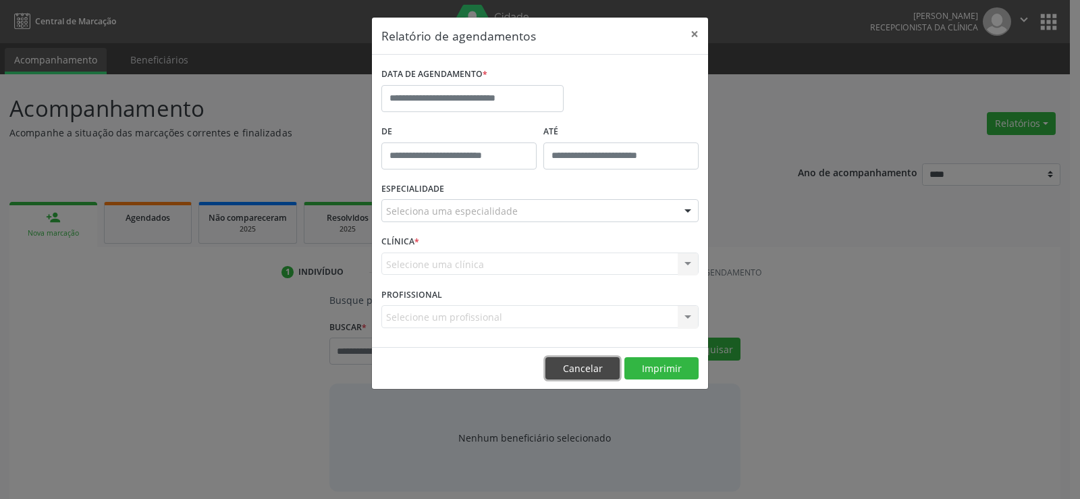
click at [609, 363] on button "Cancelar" at bounding box center [582, 368] width 74 height 23
